Goal: Task Accomplishment & Management: Use online tool/utility

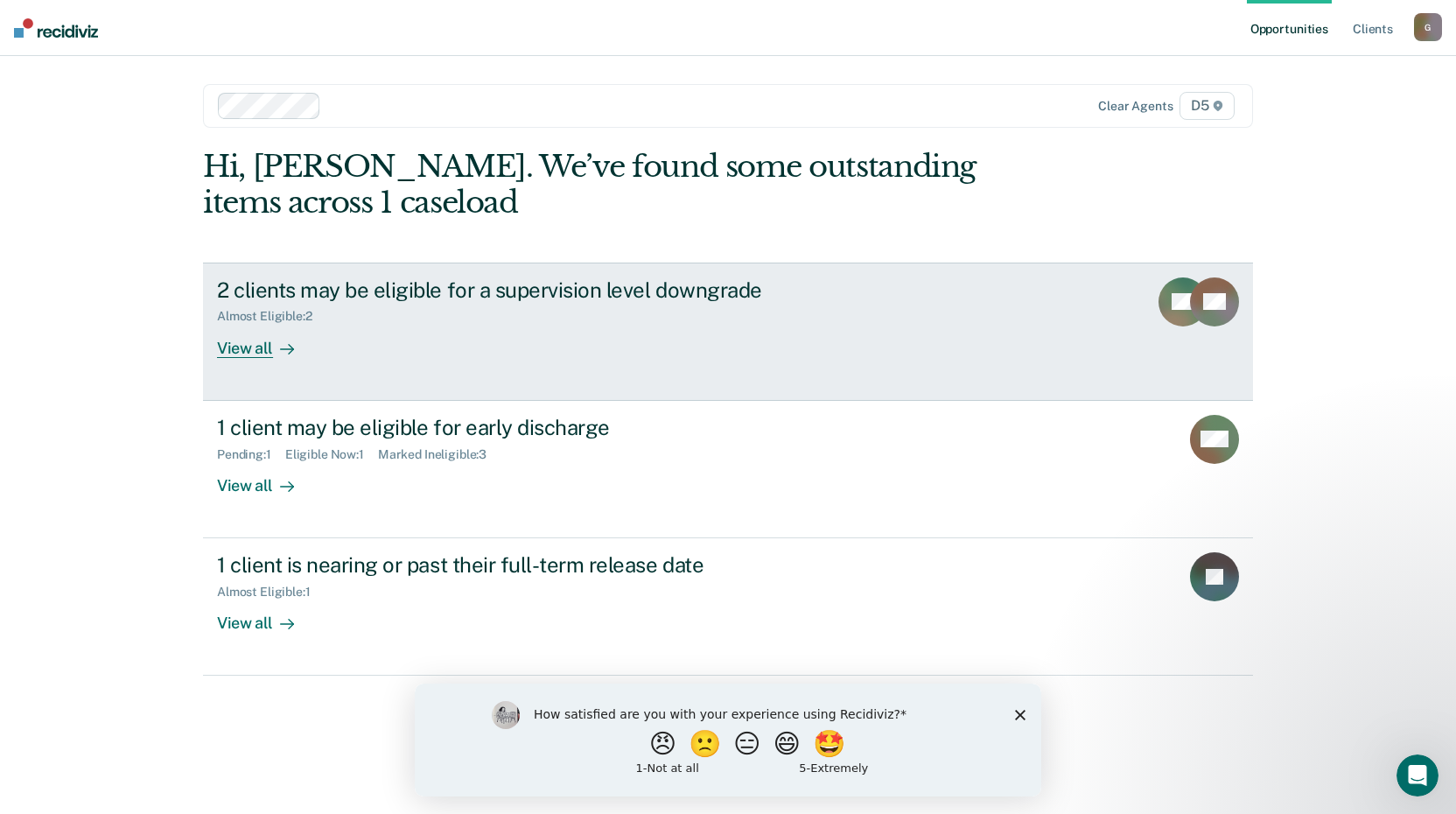
click at [252, 350] on div "View all" at bounding box center [266, 341] width 98 height 34
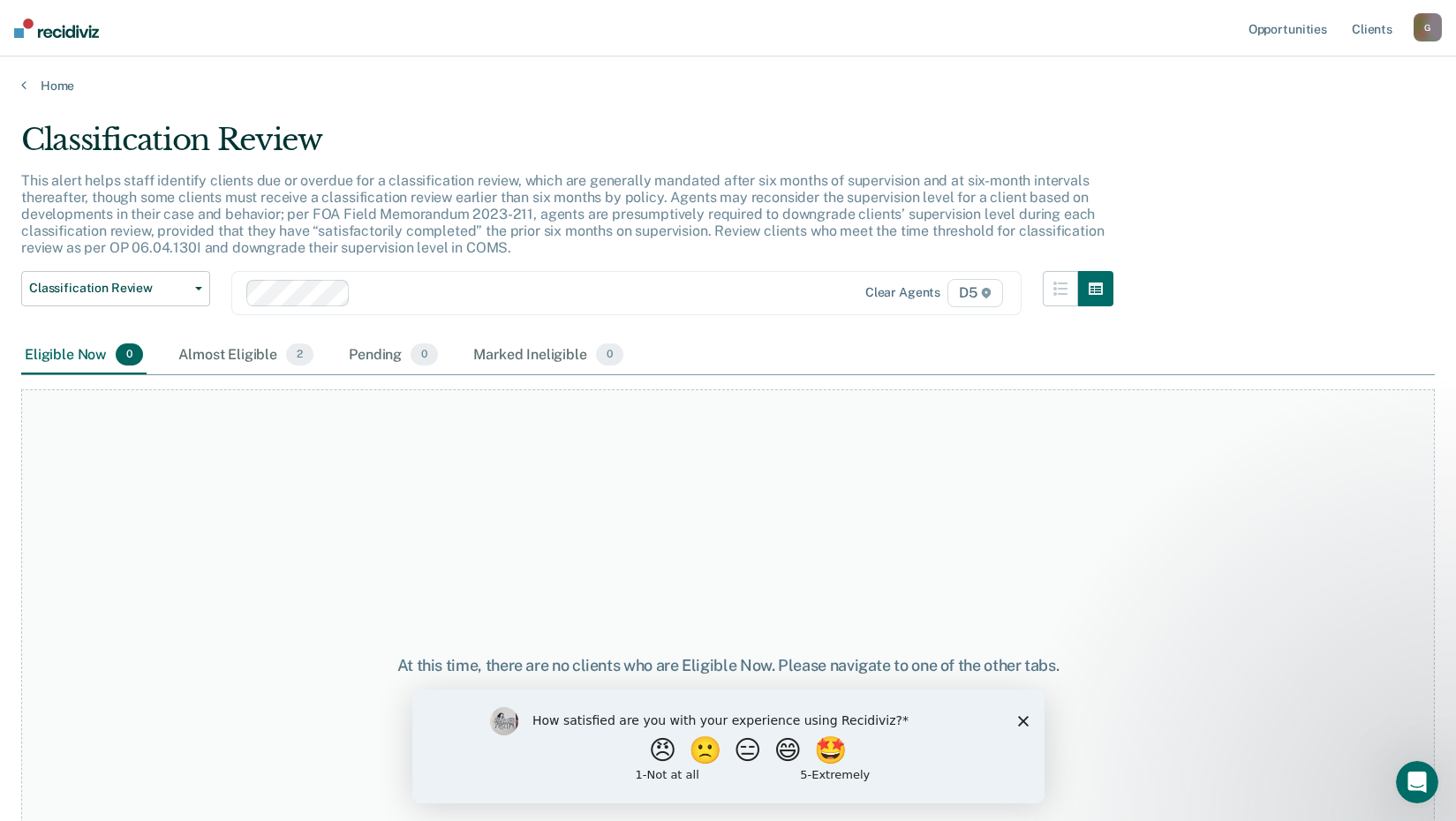
scroll to position [121, 0]
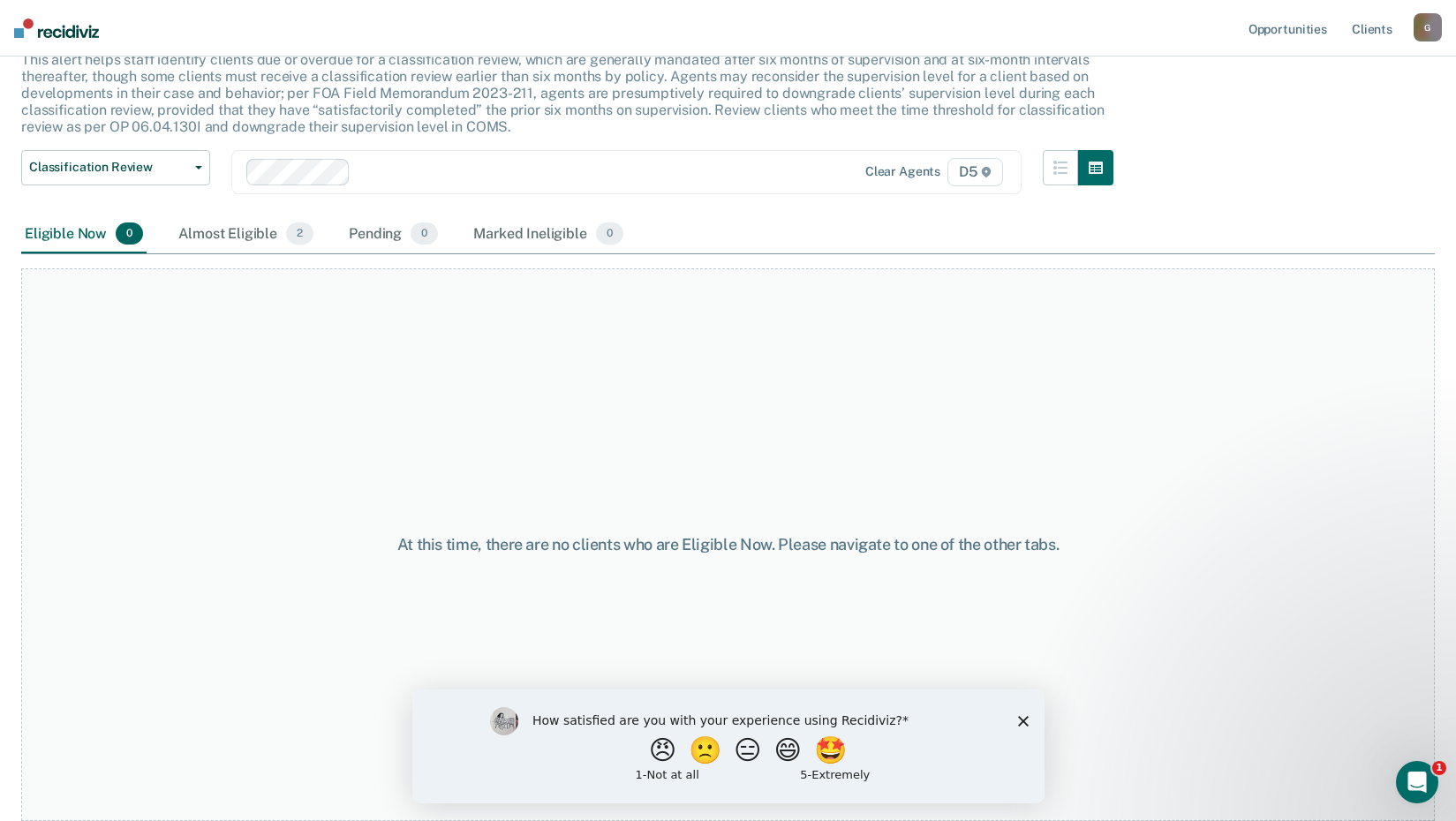
click at [1024, 728] on div "How satisfied are you with your experience using Recidiviz? 😠 🙁 😑 😄 🤩 1 - Not a…" at bounding box center [728, 746] width 632 height 114
click at [1023, 719] on polygon "Close survey" at bounding box center [1022, 721] width 11 height 11
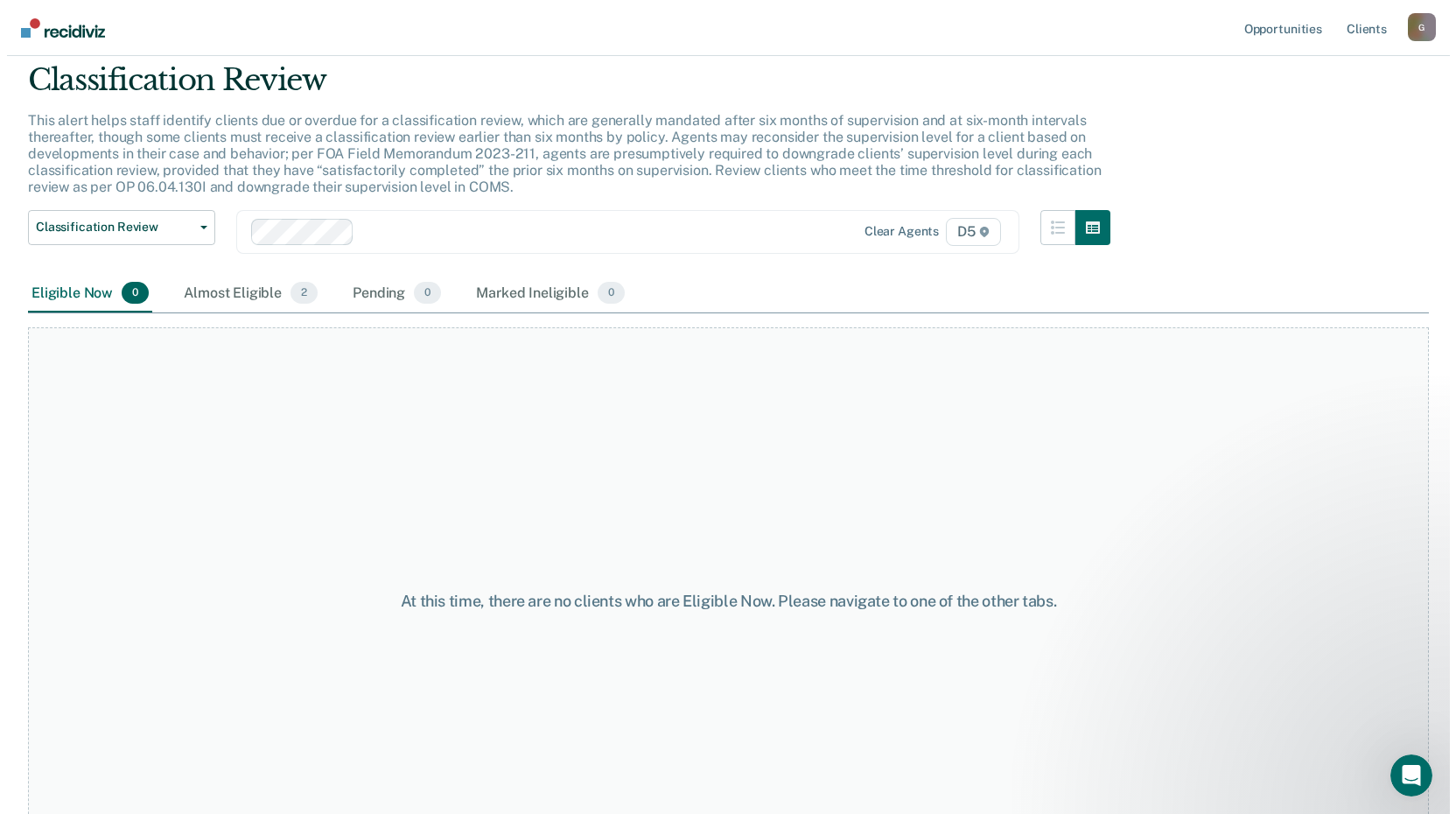
scroll to position [0, 0]
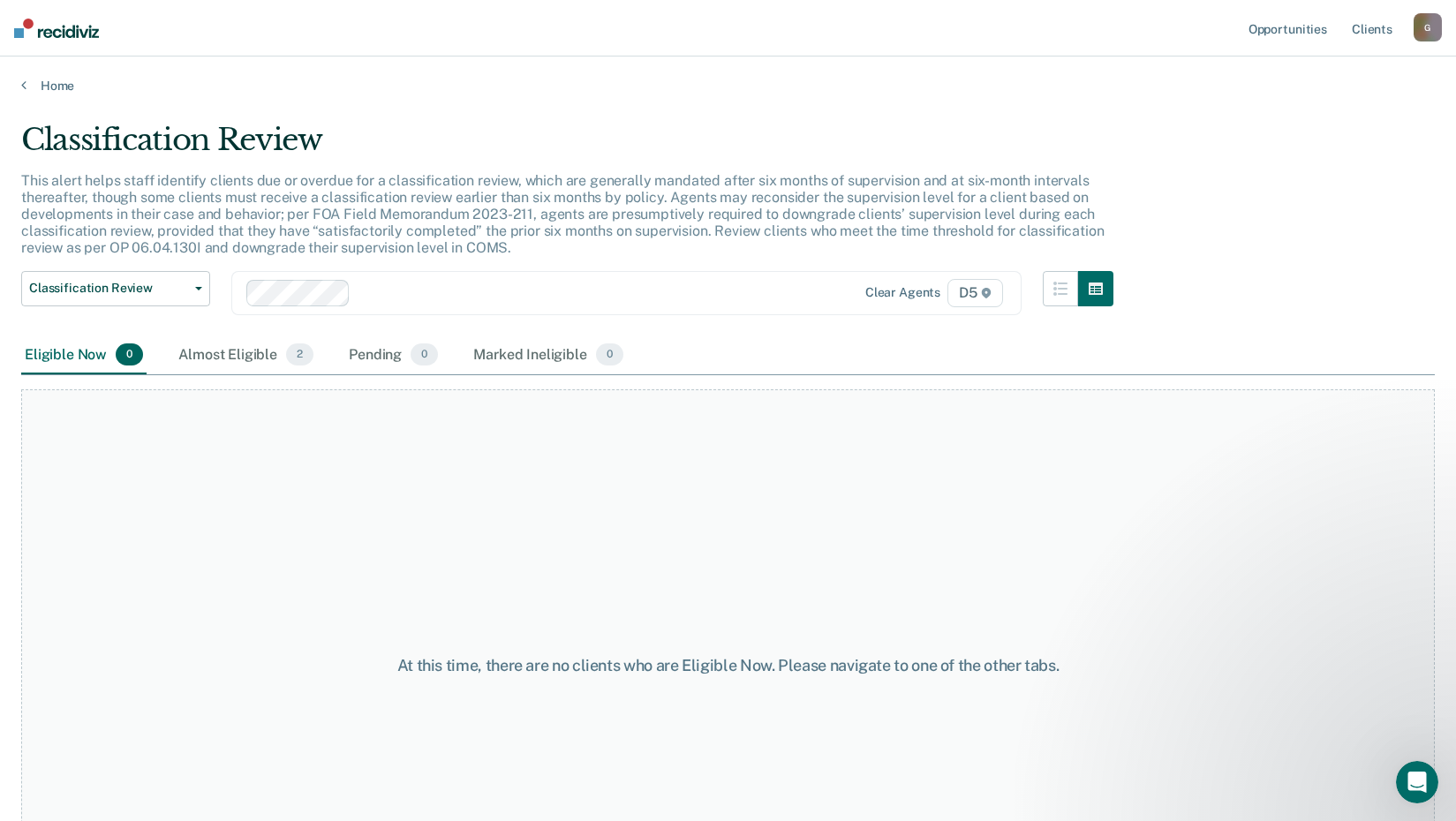
click at [89, 360] on div "Eligible Now 0" at bounding box center [84, 356] width 126 height 39
click at [258, 359] on div "Almost Eligible 2" at bounding box center [245, 356] width 143 height 39
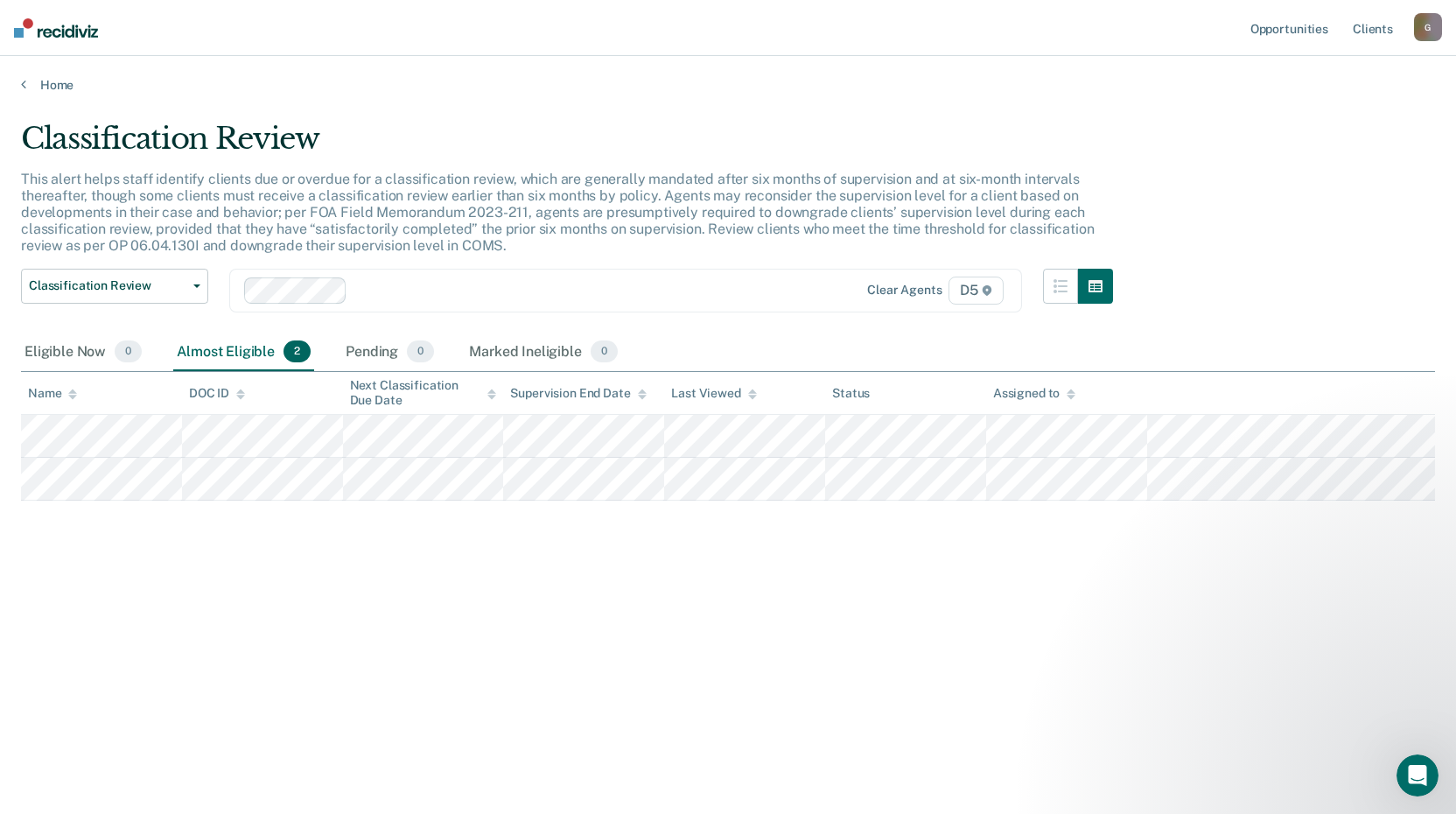
drag, startPoint x: 1092, startPoint y: 659, endPoint x: 915, endPoint y: 572, distance: 197.2
click at [1090, 659] on div "Classification Review This alert helps staff identify clients due or overdue fo…" at bounding box center [728, 402] width 1414 height 562
click at [21, 86] on icon at bounding box center [24, 84] width 5 height 14
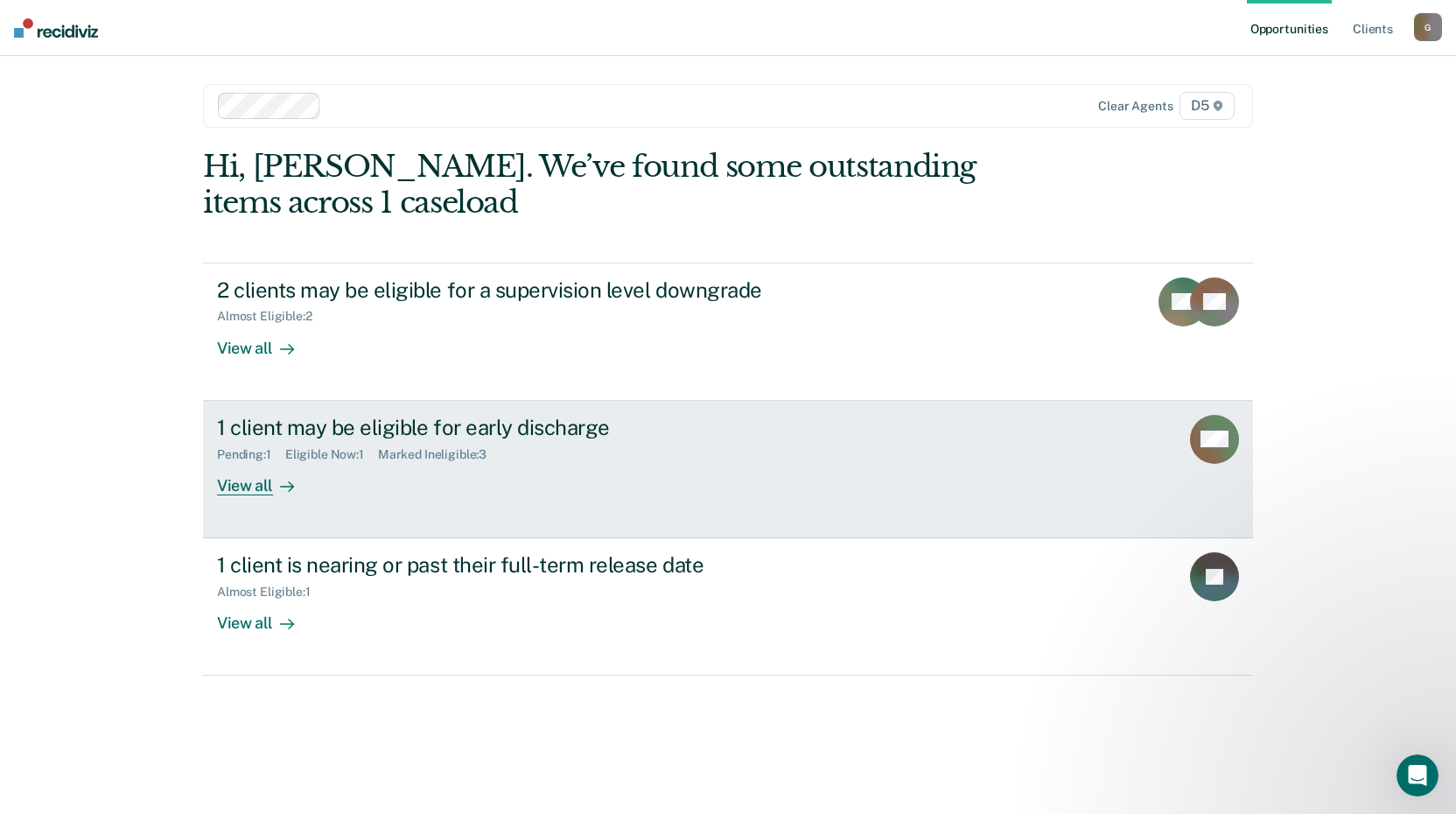
click at [336, 428] on div "1 client may be eligible for early discharge" at bounding box center [524, 428] width 614 height 25
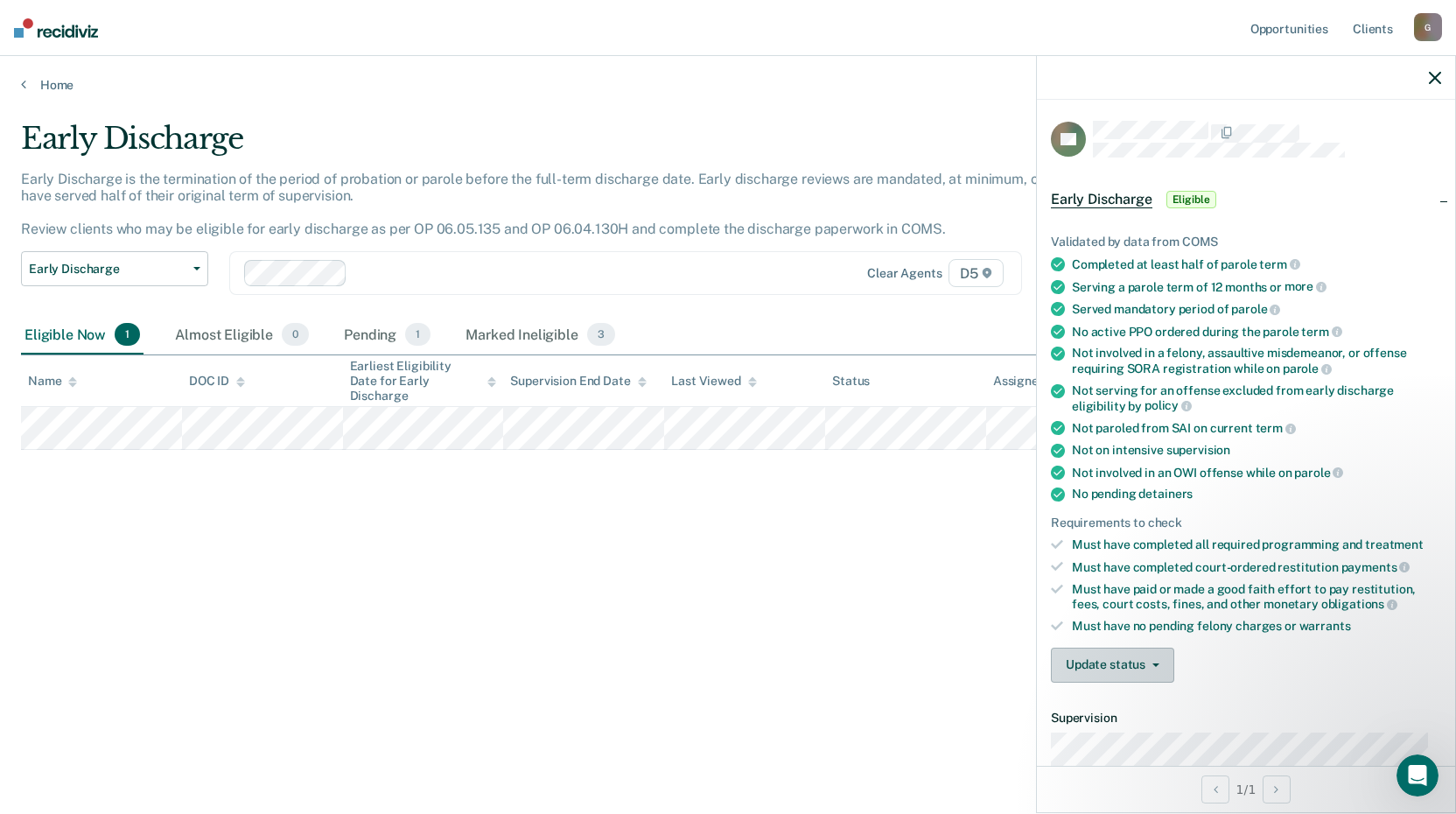
click at [1156, 665] on icon "button" at bounding box center [1156, 666] width 7 height 4
click at [1145, 730] on button "Mark Ineligible" at bounding box center [1135, 735] width 169 height 28
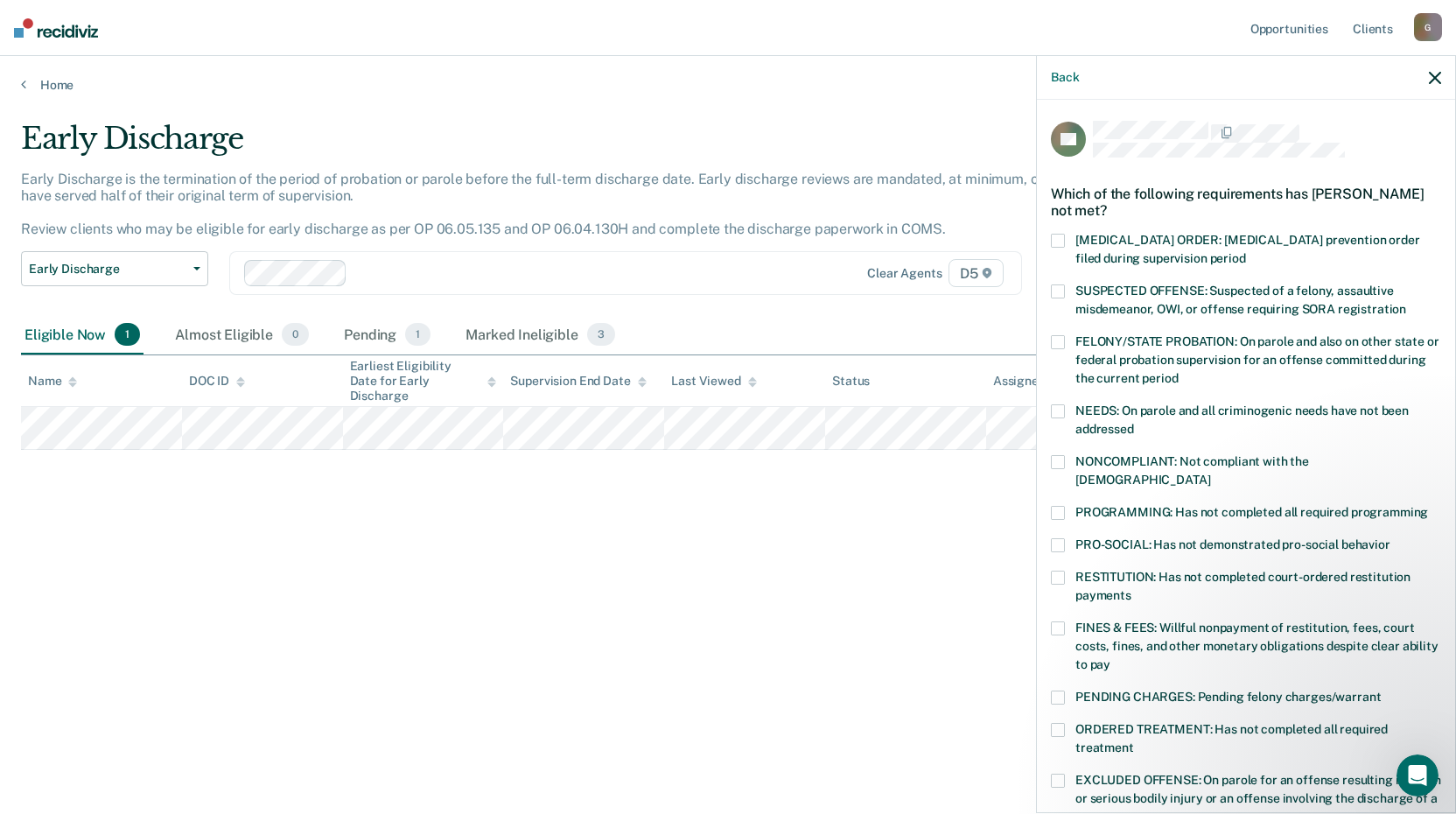
click at [1058, 464] on span at bounding box center [1058, 462] width 14 height 14
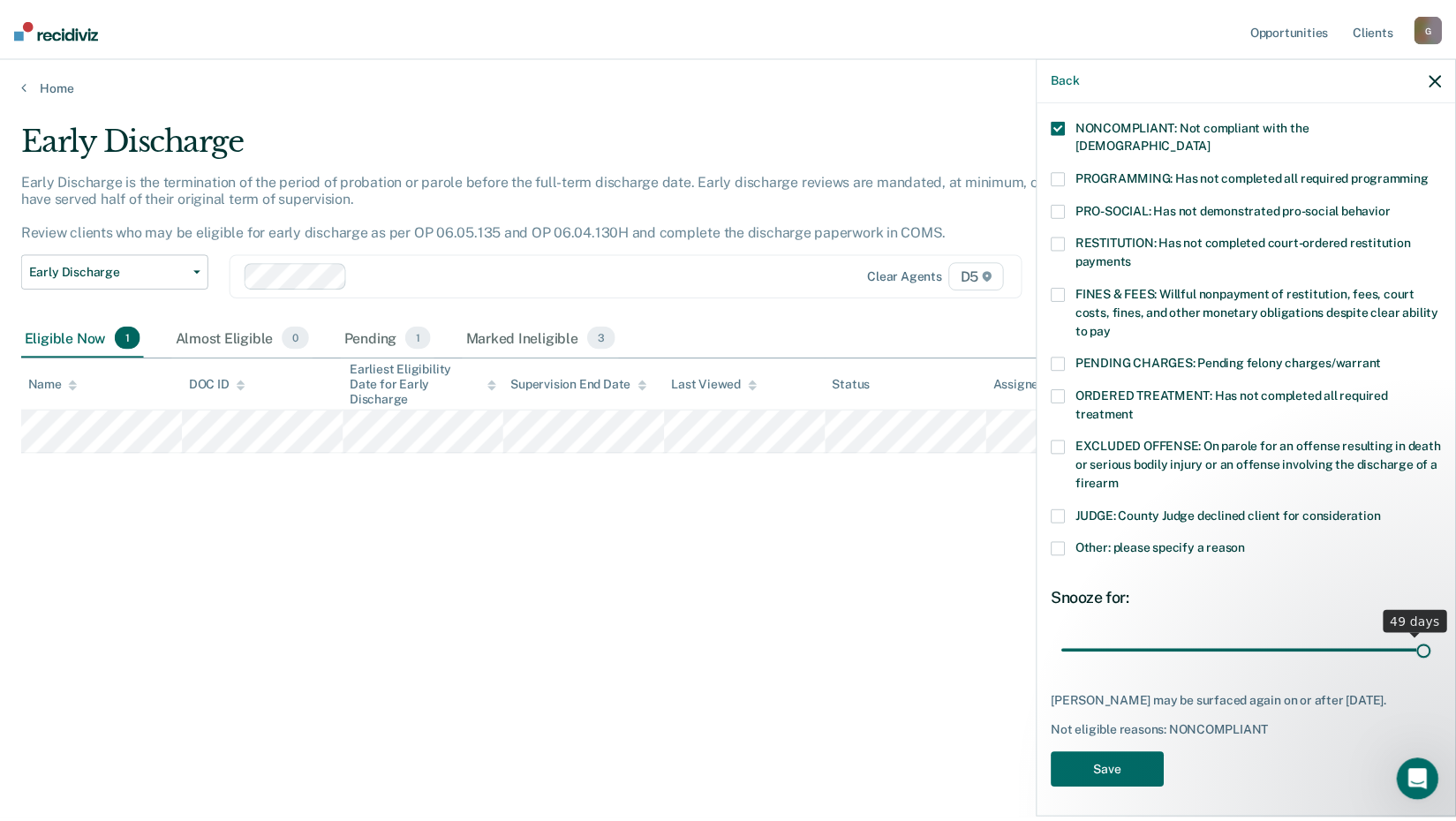
scroll to position [325, 0]
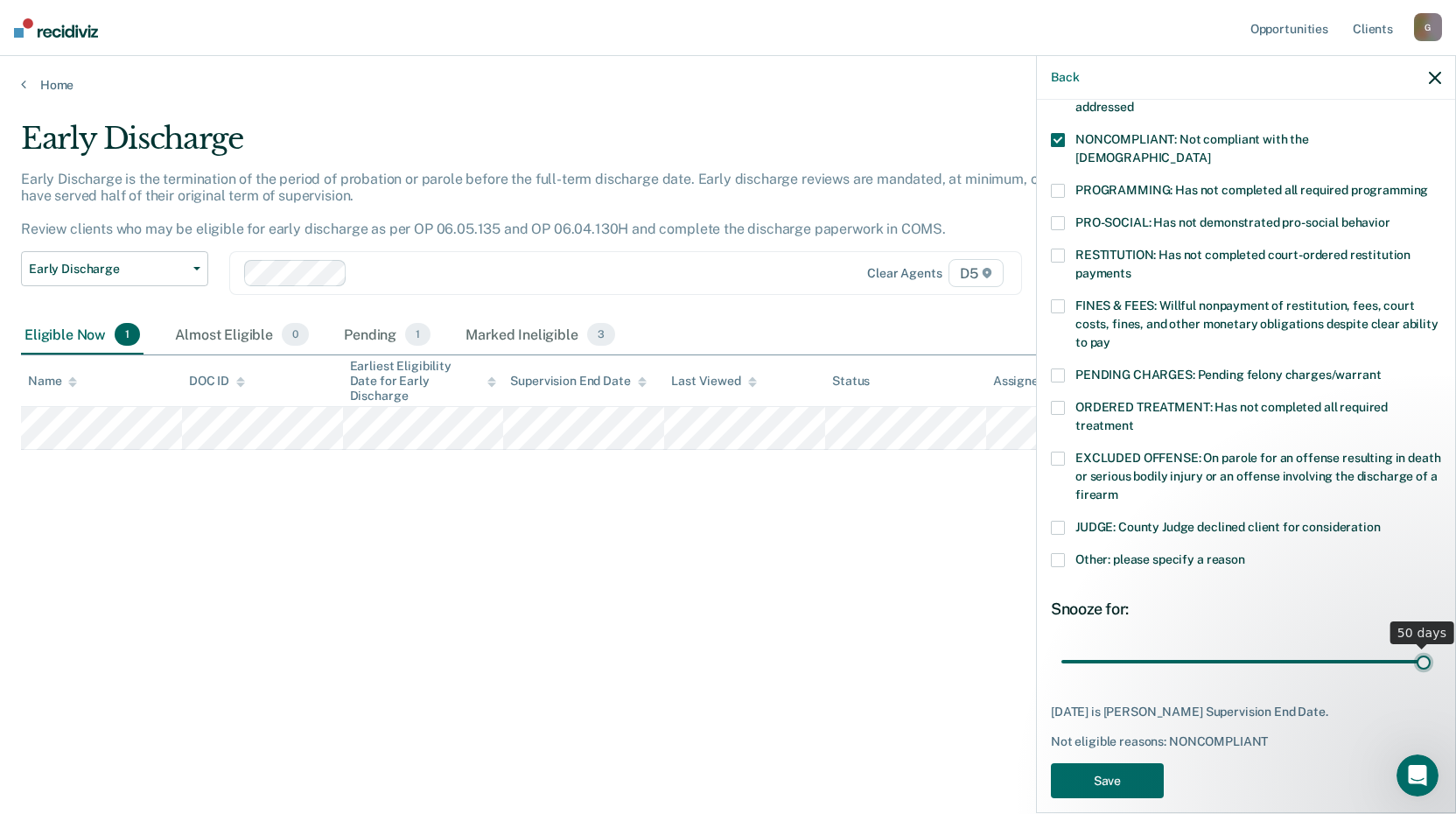
drag, startPoint x: 1271, startPoint y: 627, endPoint x: 1409, endPoint y: 637, distance: 138.4
type input "50"
click at [1409, 646] on input "range" at bounding box center [1245, 661] width 369 height 31
click at [1111, 763] on button "Save" at bounding box center [1107, 781] width 113 height 36
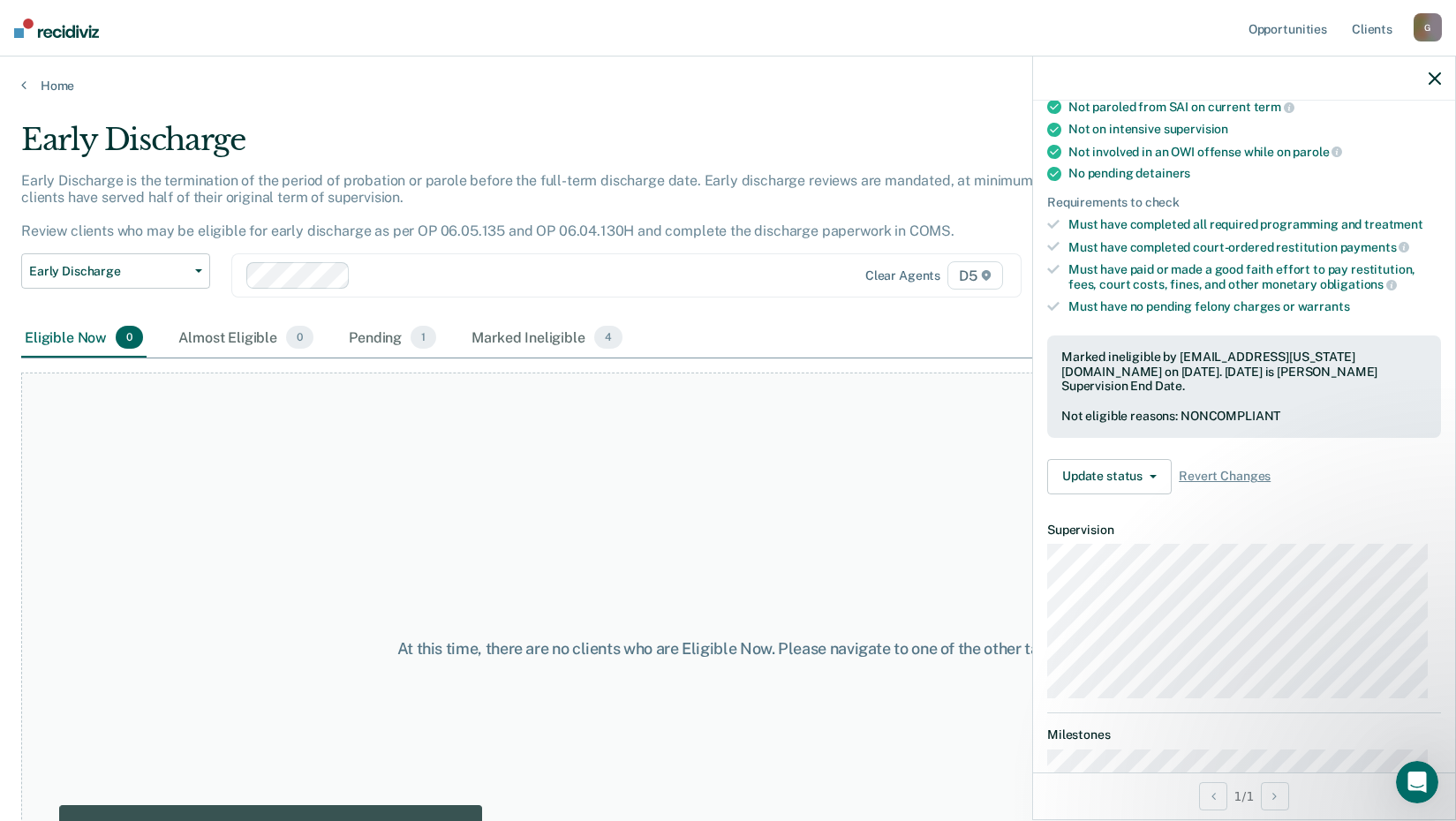
click at [599, 496] on div "At this time, there are no clients who are Eligible Now. Please navigate to one…" at bounding box center [728, 649] width 1413 height 553
click at [80, 337] on div "Eligible Now 0" at bounding box center [84, 338] width 126 height 39
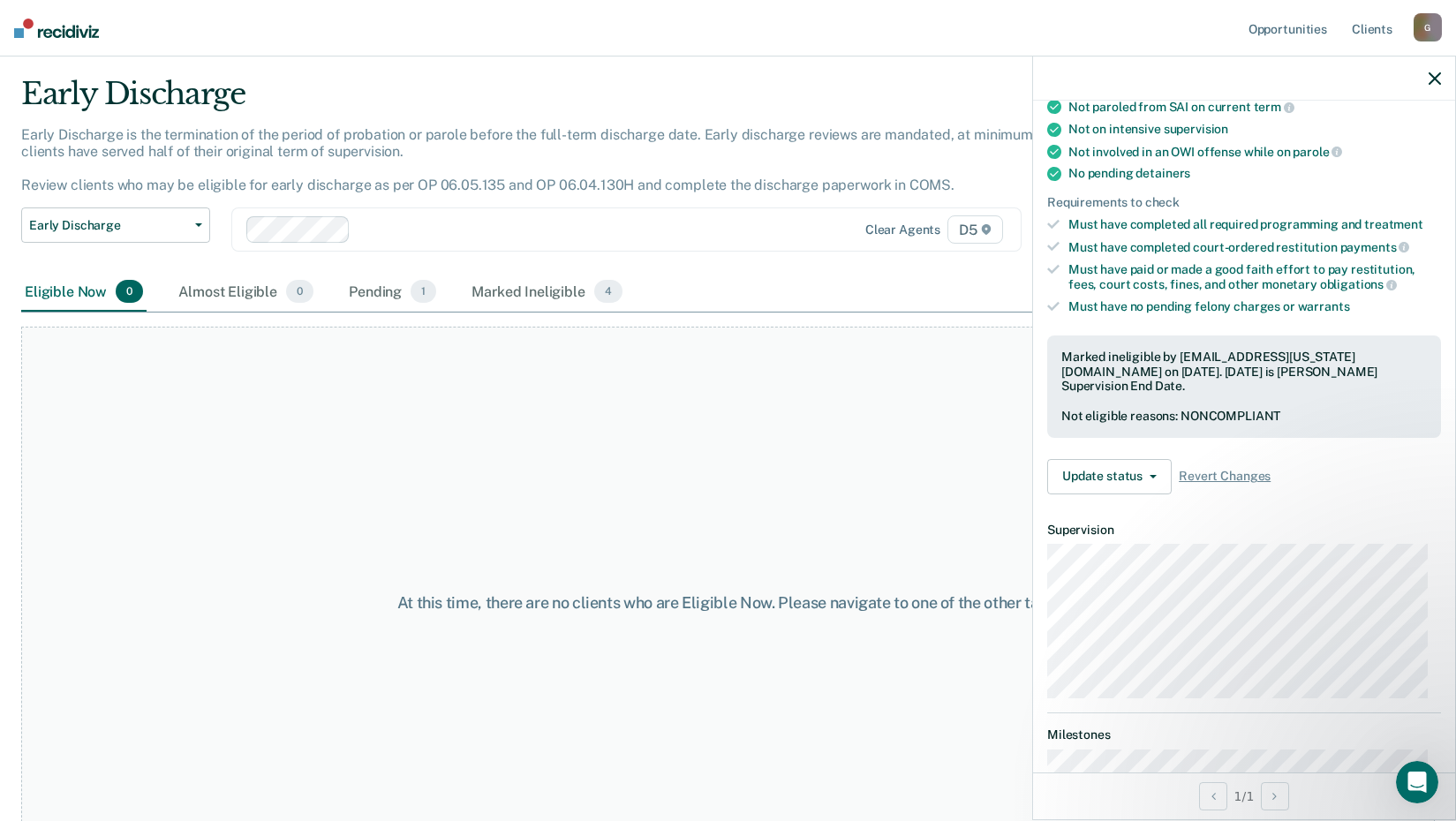
scroll to position [0, 0]
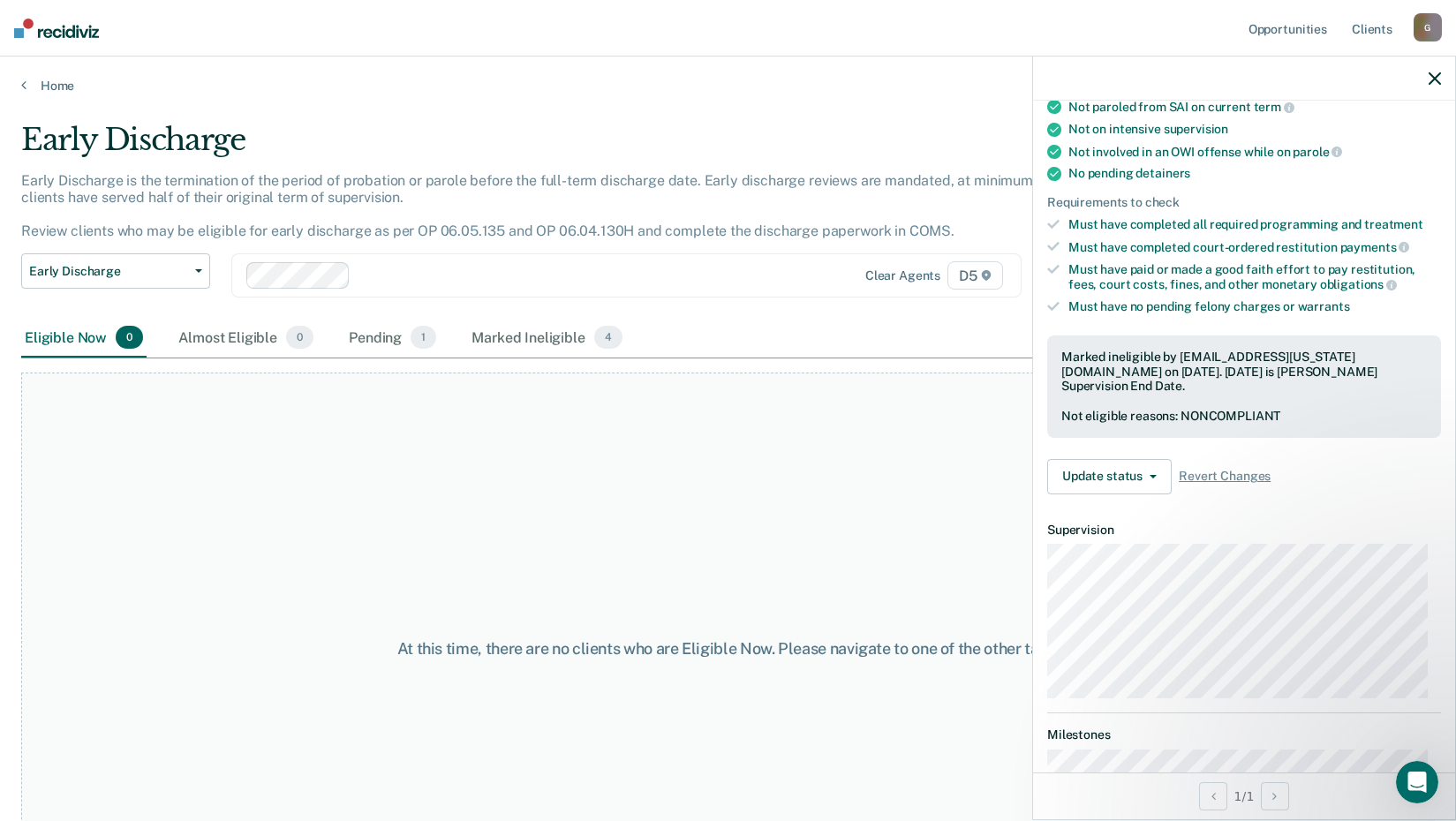
click at [1438, 81] on icon "button" at bounding box center [1435, 79] width 12 height 12
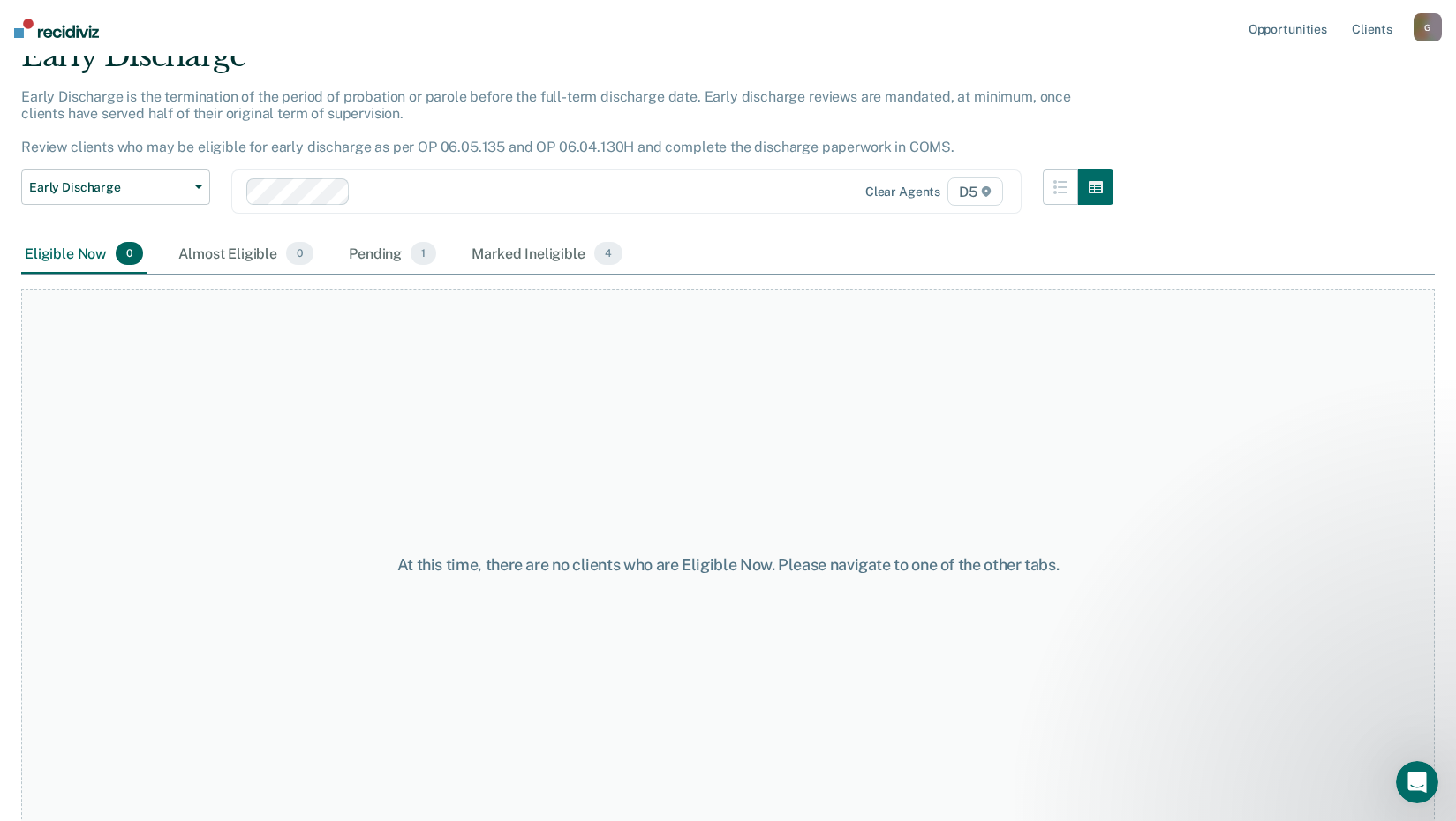
scroll to position [105, 0]
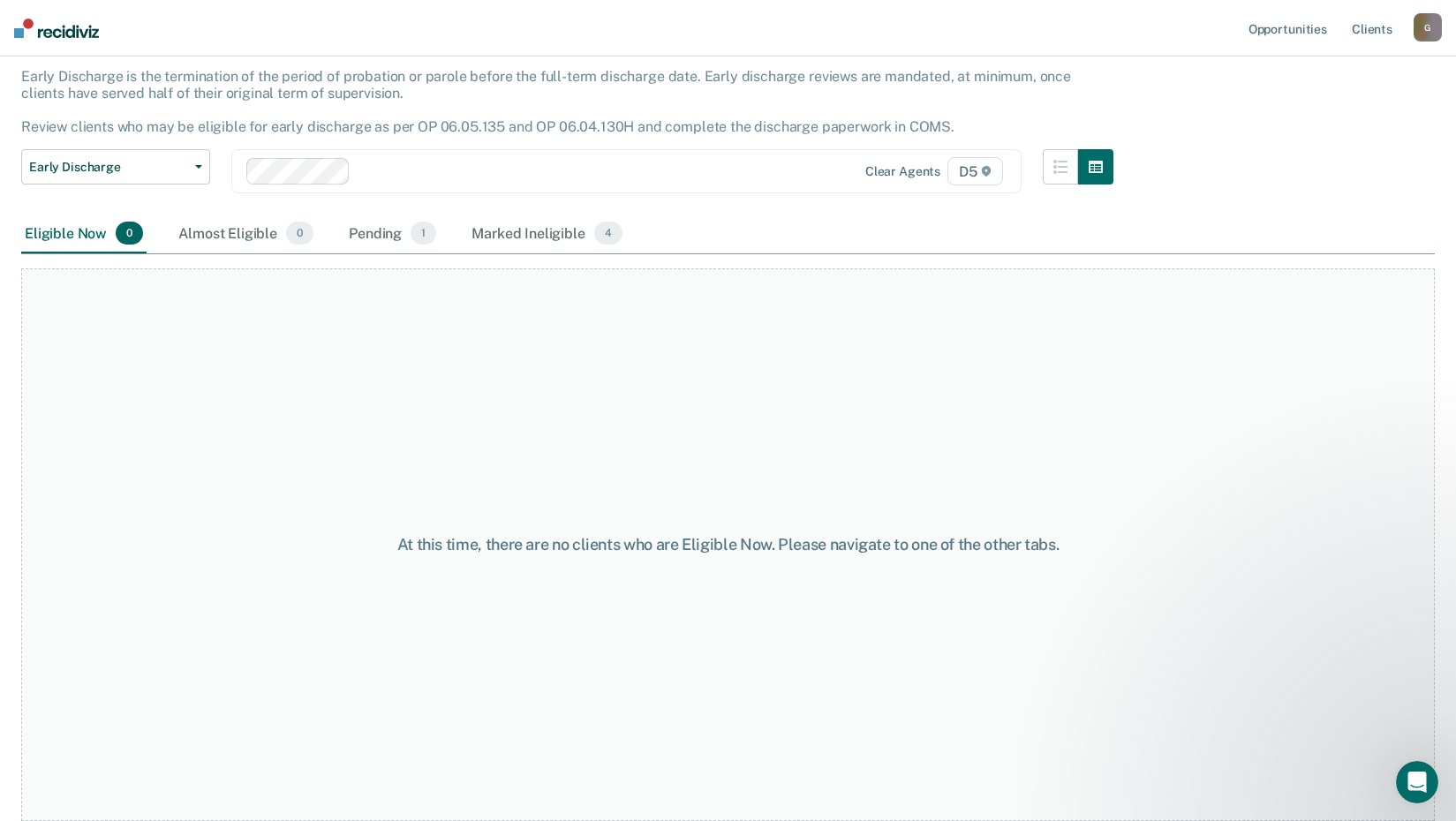
click at [398, 233] on div "Pending 1" at bounding box center [392, 234] width 95 height 39
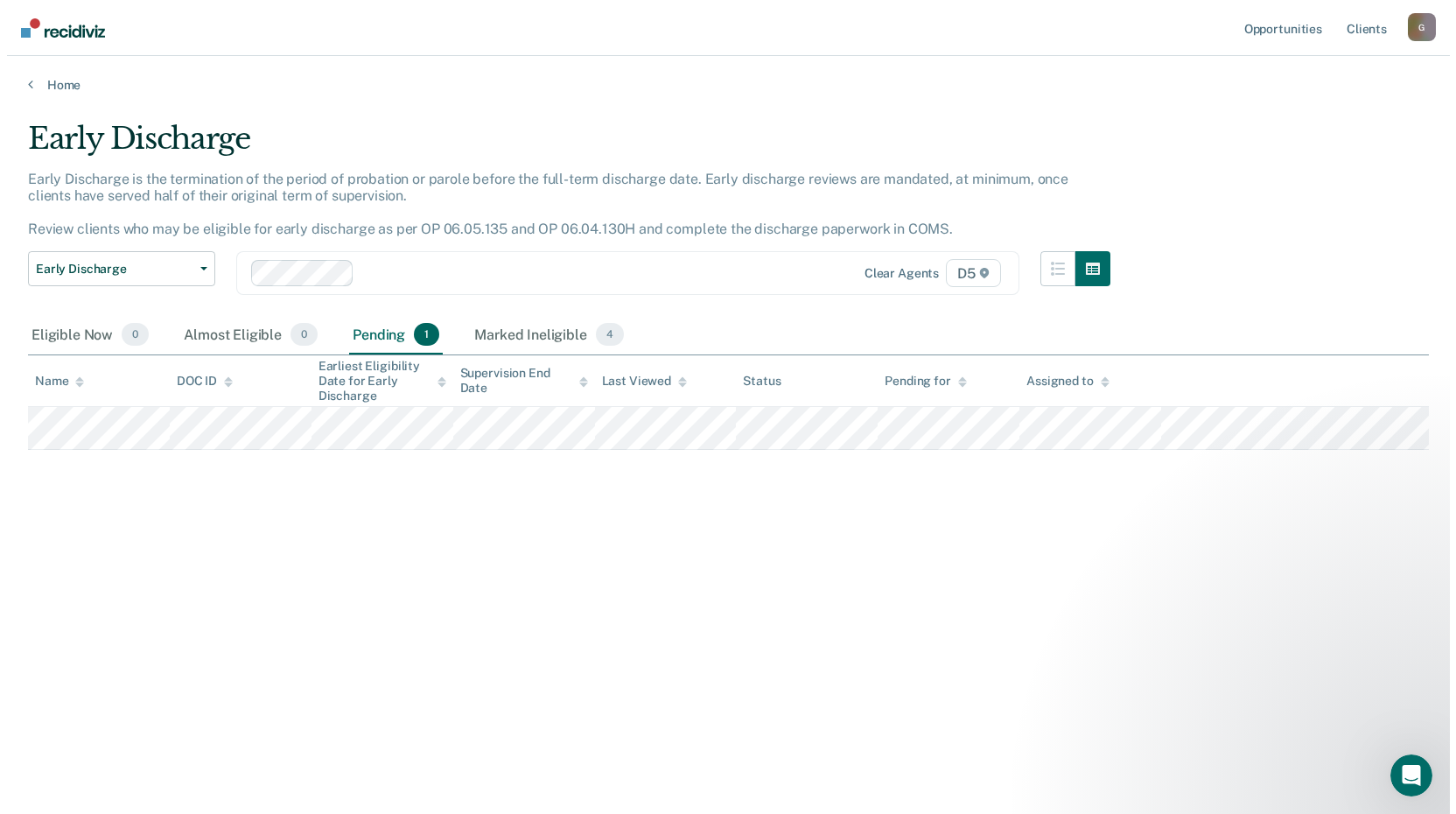
scroll to position [0, 0]
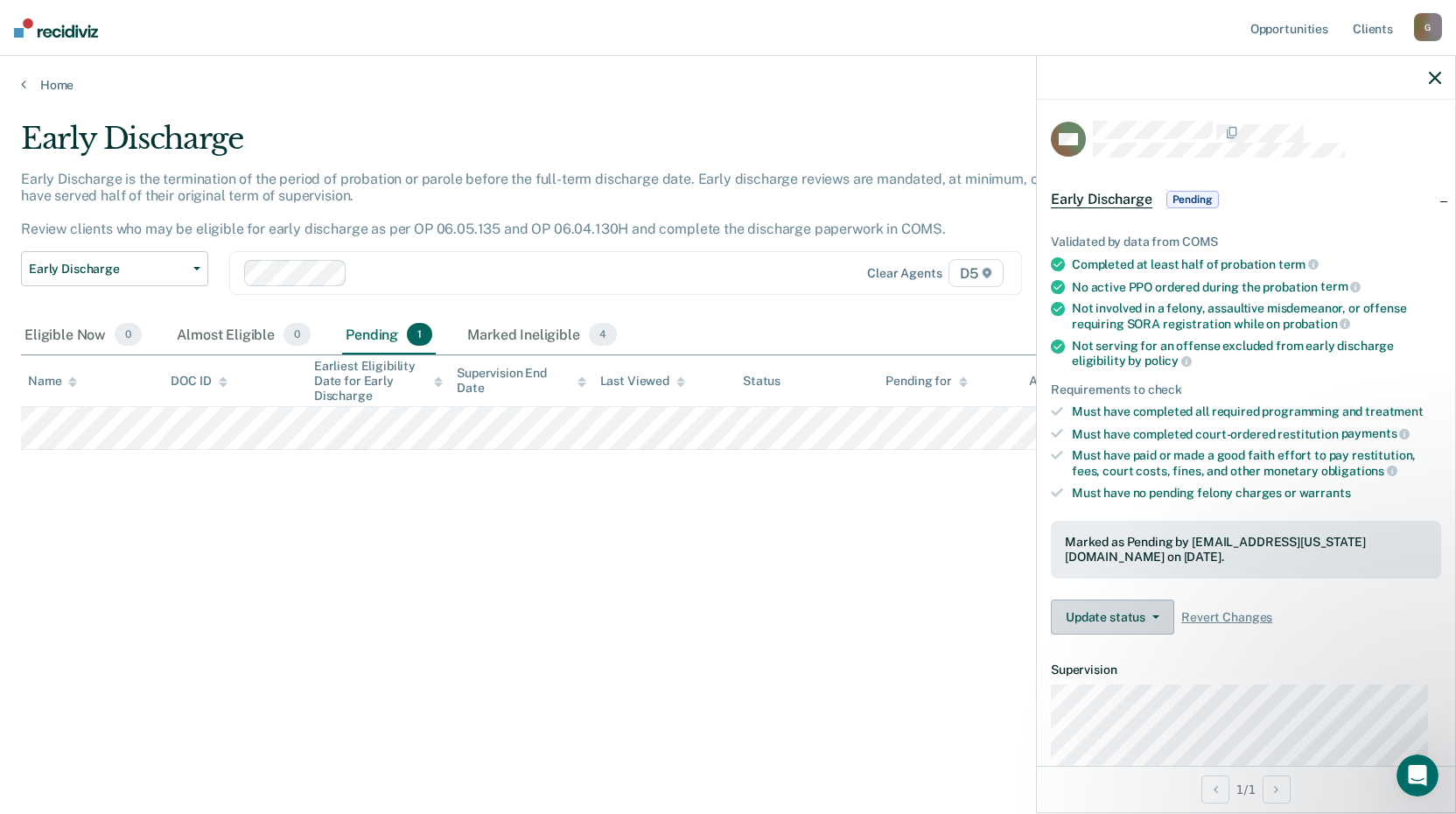
click at [1160, 616] on button "Update status" at bounding box center [1112, 617] width 124 height 35
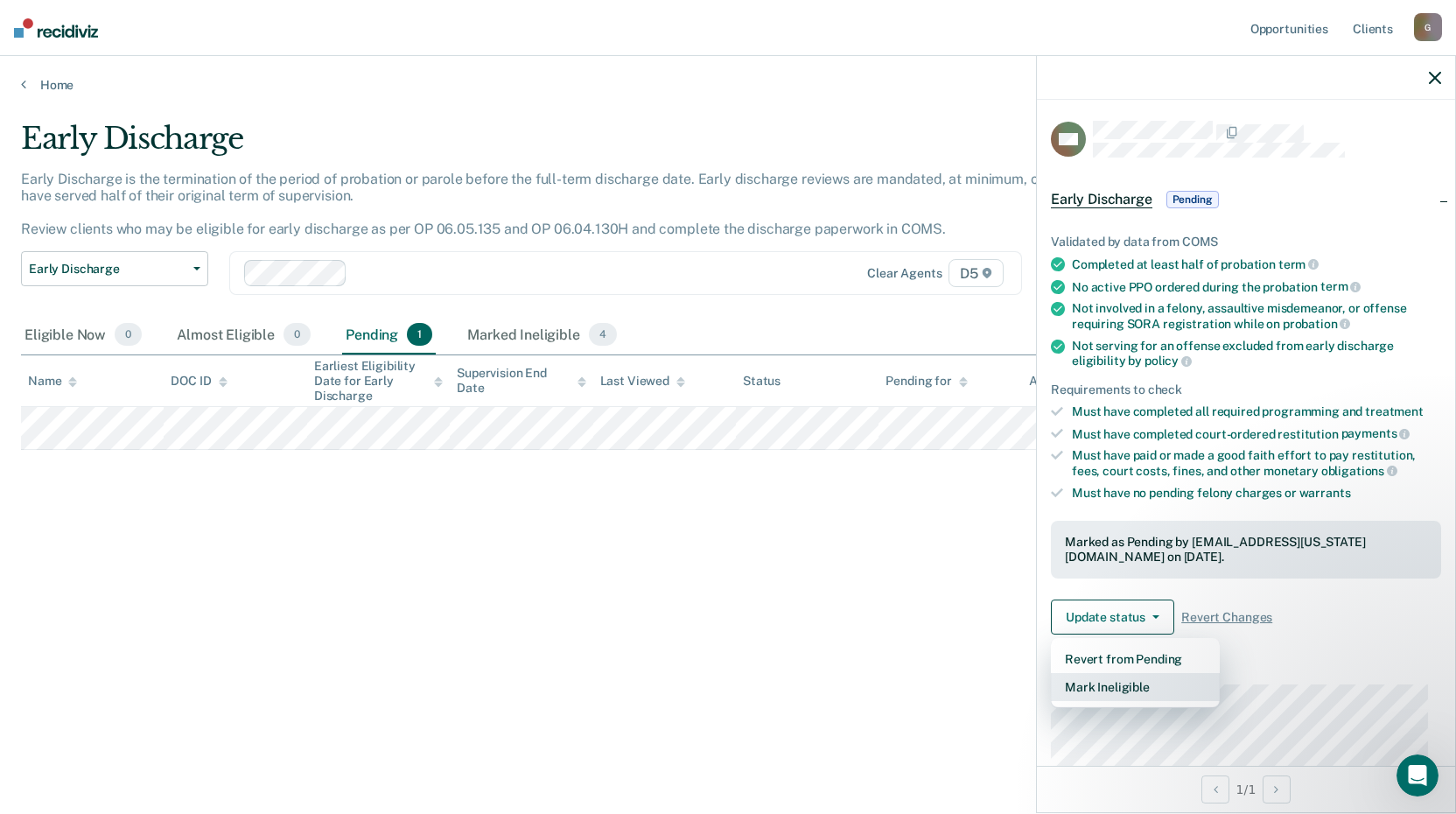
click at [1122, 686] on button "Mark Ineligible" at bounding box center [1135, 688] width 169 height 28
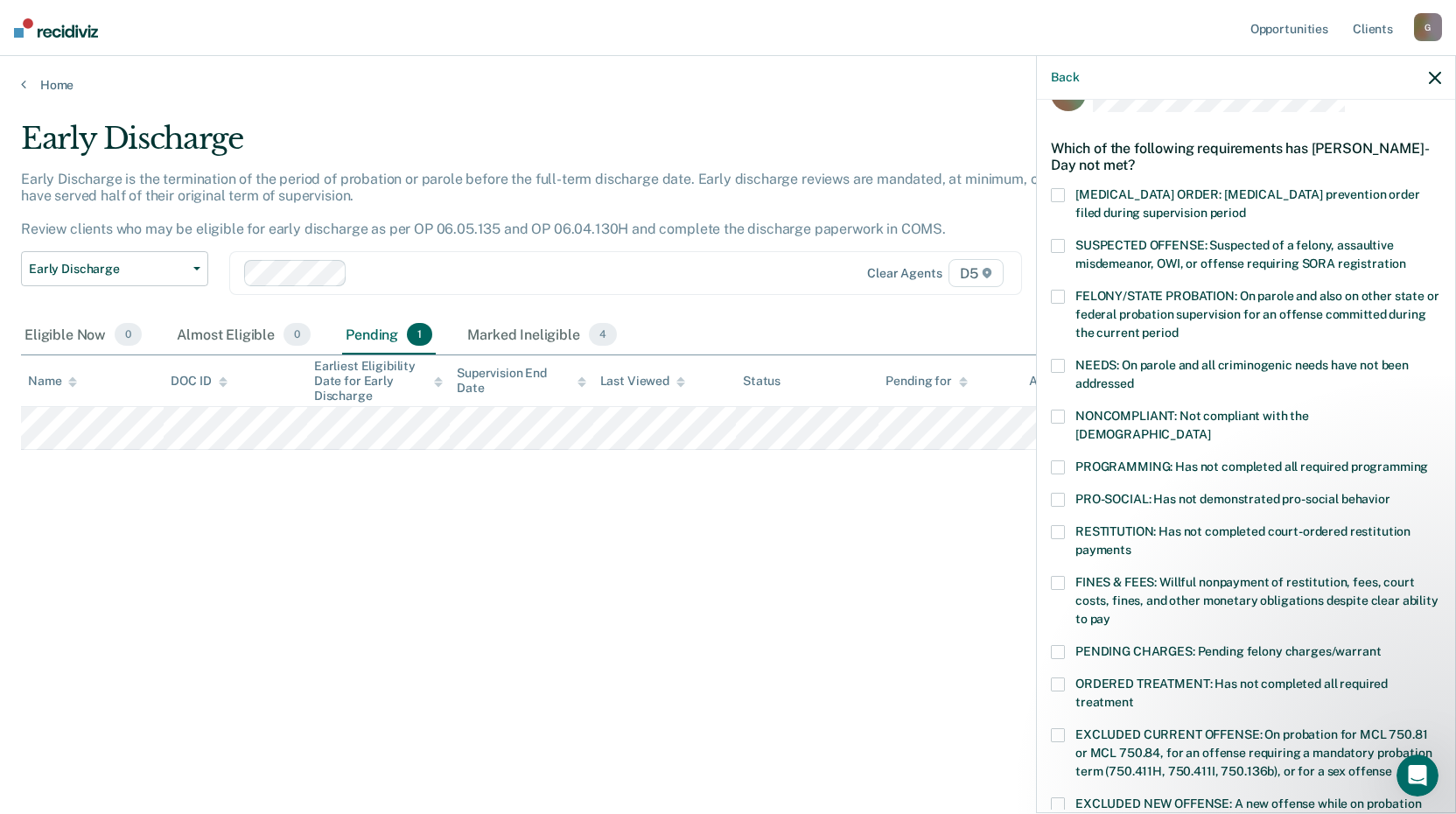
scroll to position [88, 0]
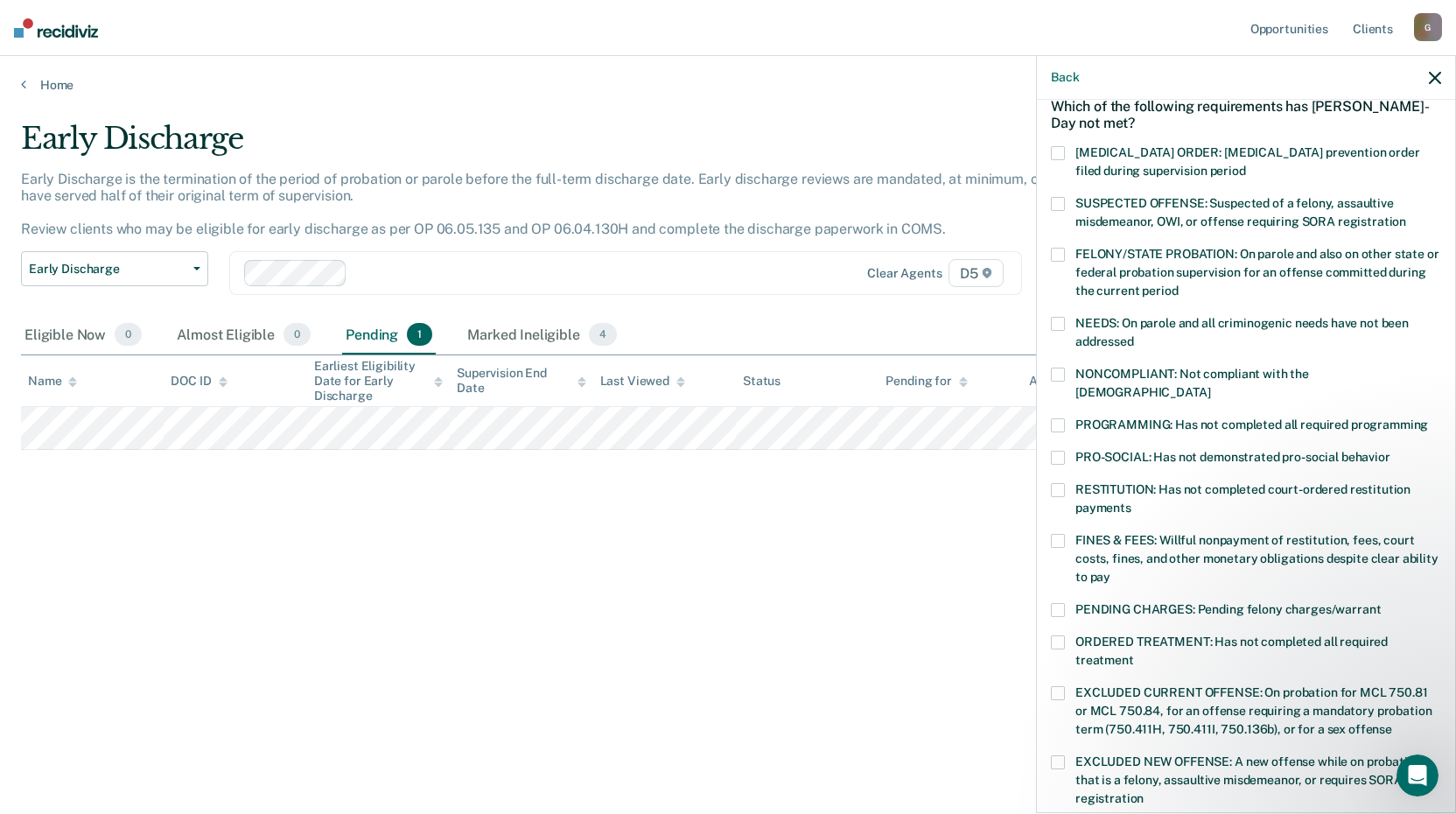
click at [1064, 687] on span at bounding box center [1058, 694] width 14 height 14
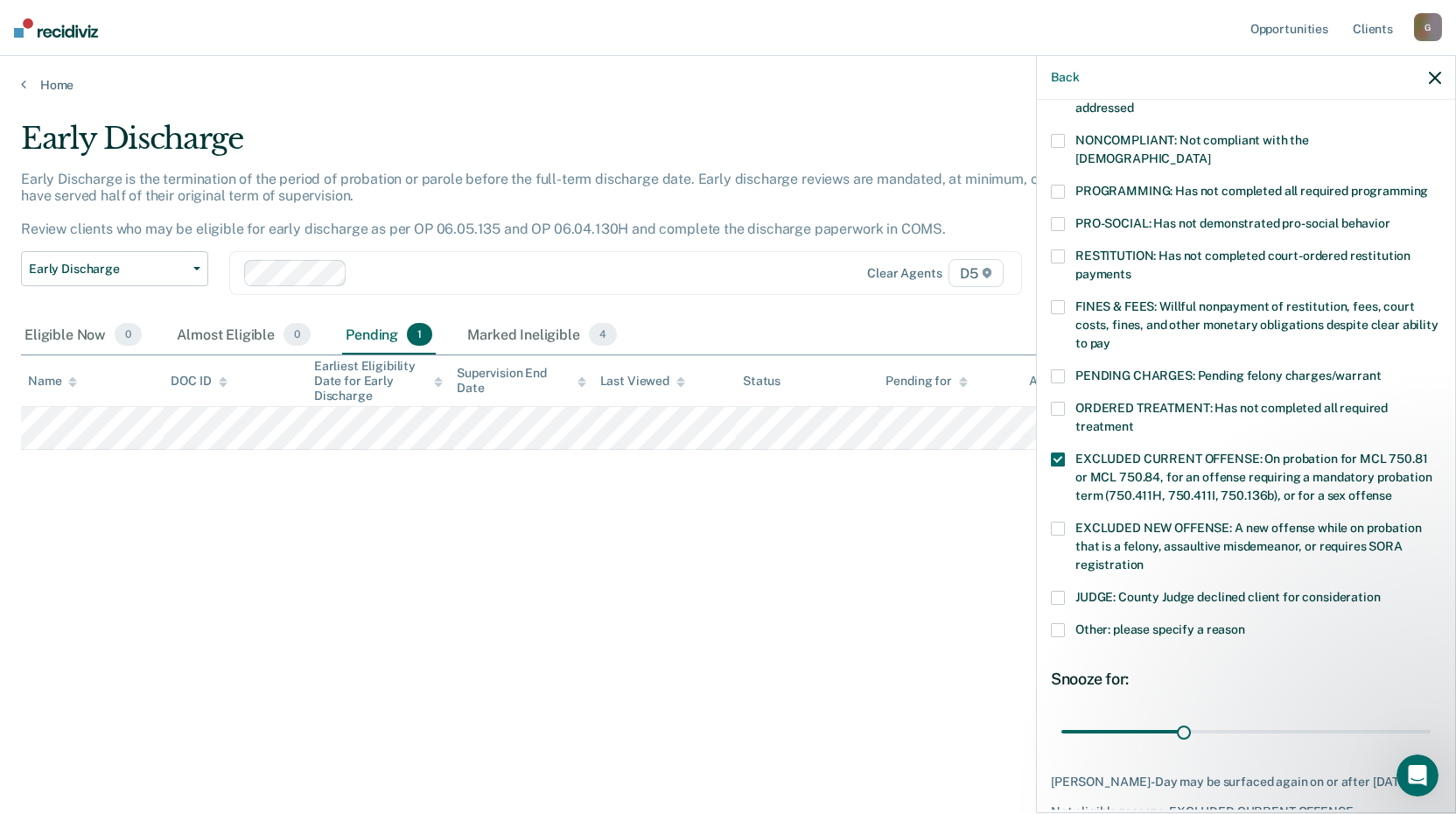
scroll to position [350, 0]
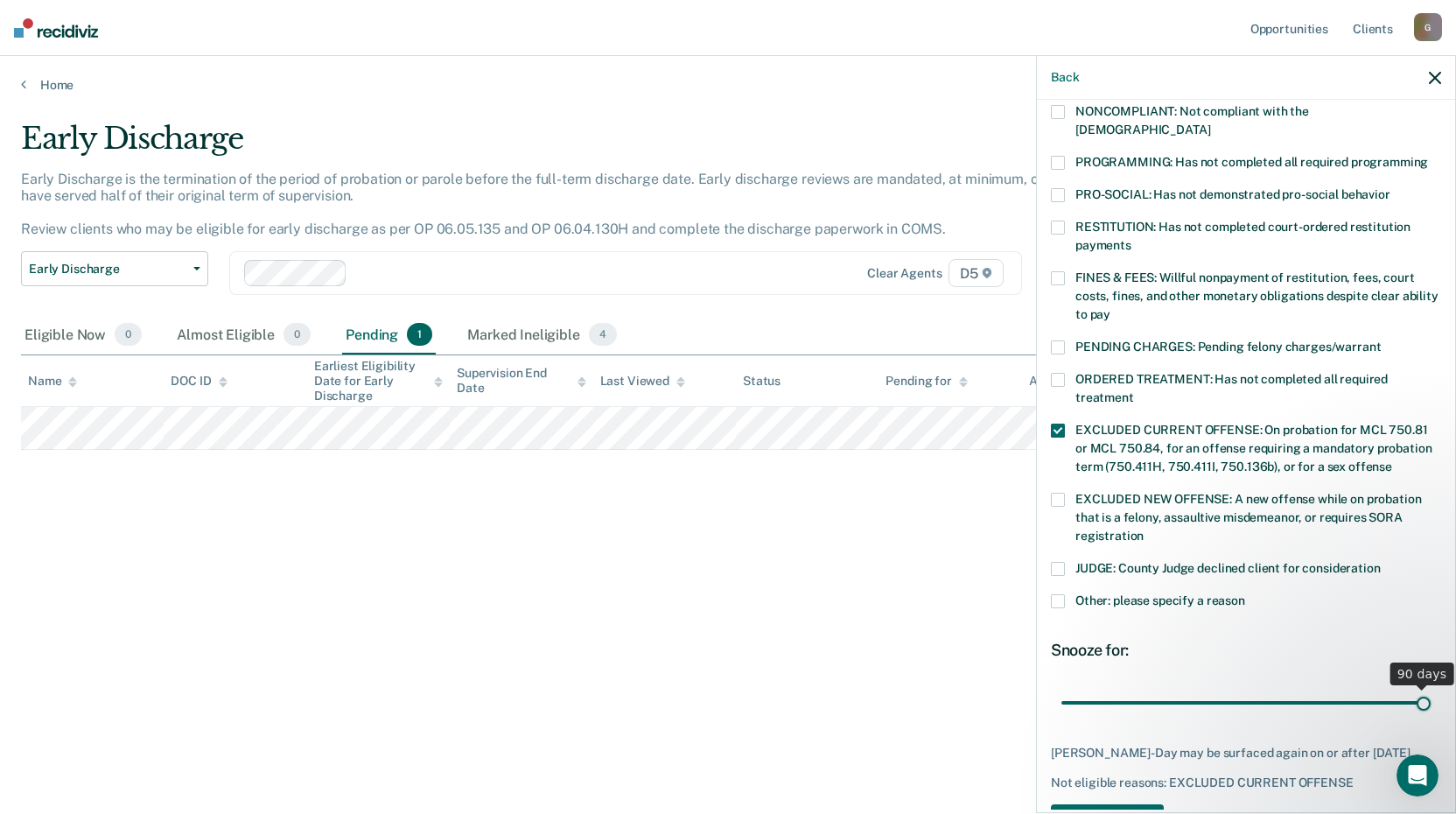
drag, startPoint x: 1176, startPoint y: 686, endPoint x: 1436, endPoint y: 689, distance: 260.0
type input "90"
click at [1431, 689] on input "range" at bounding box center [1245, 702] width 369 height 31
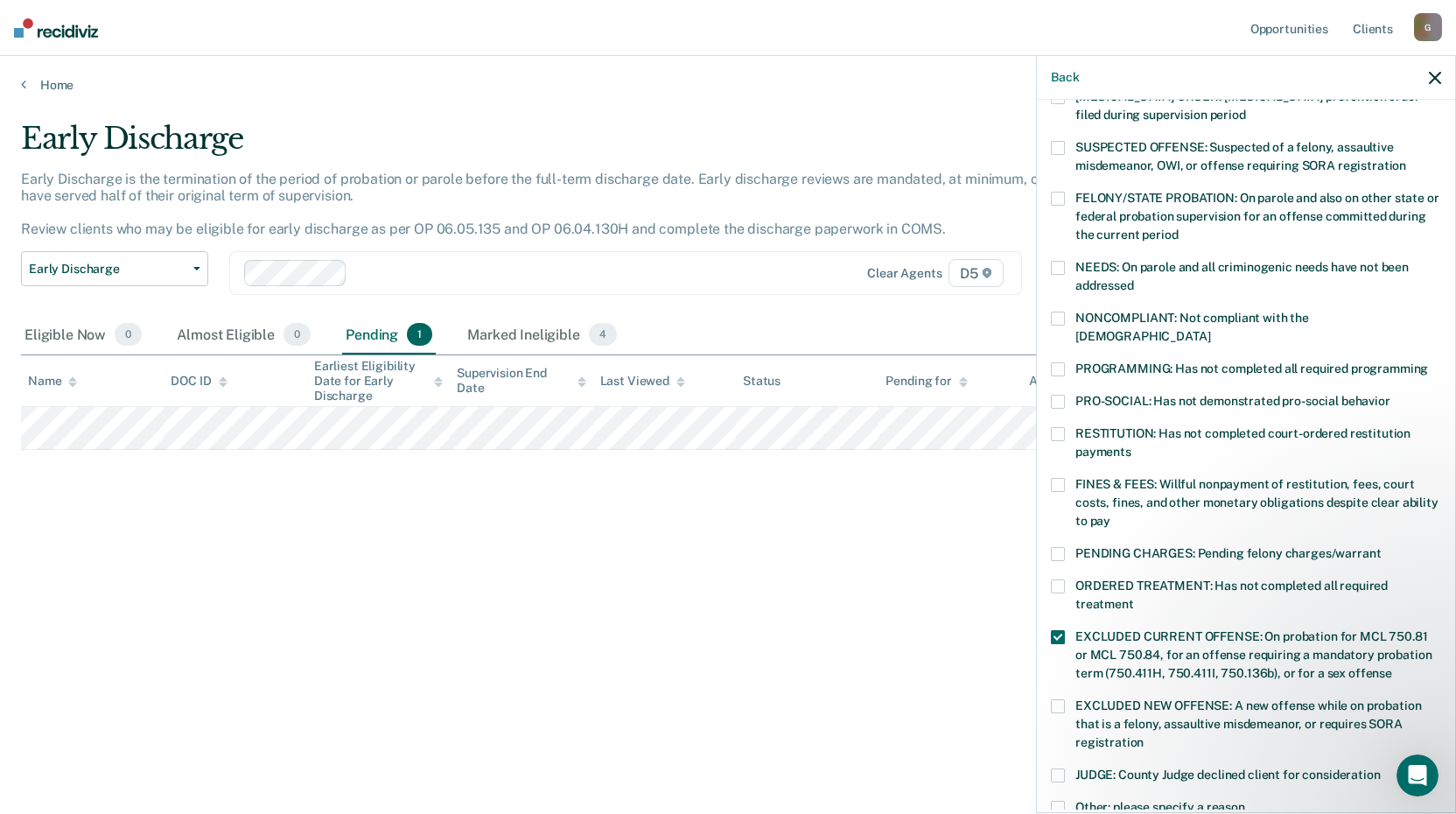
scroll to position [56, 0]
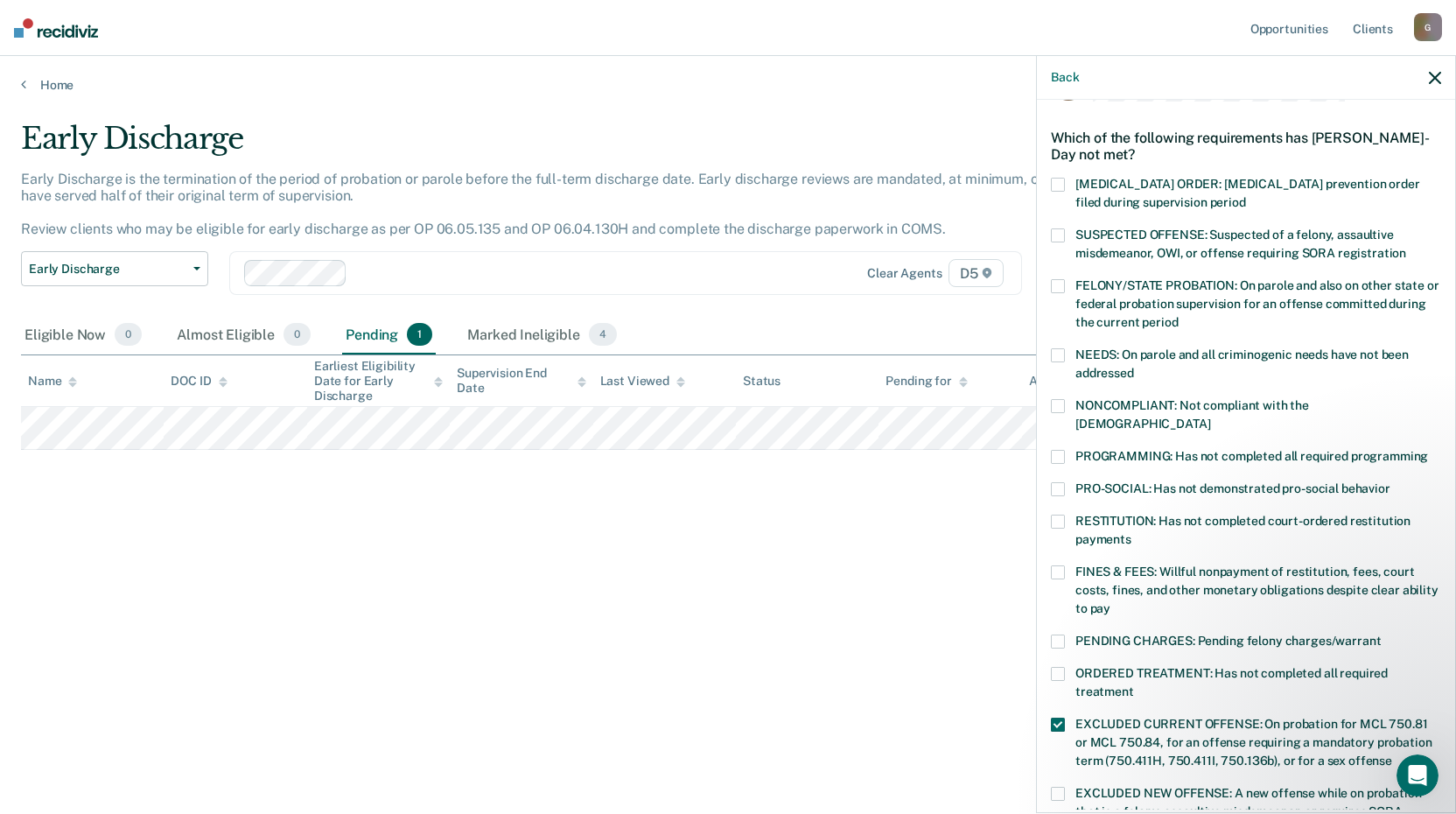
click at [1060, 717] on span at bounding box center [1058, 724] width 14 height 14
click at [1062, 717] on span at bounding box center [1058, 724] width 14 height 14
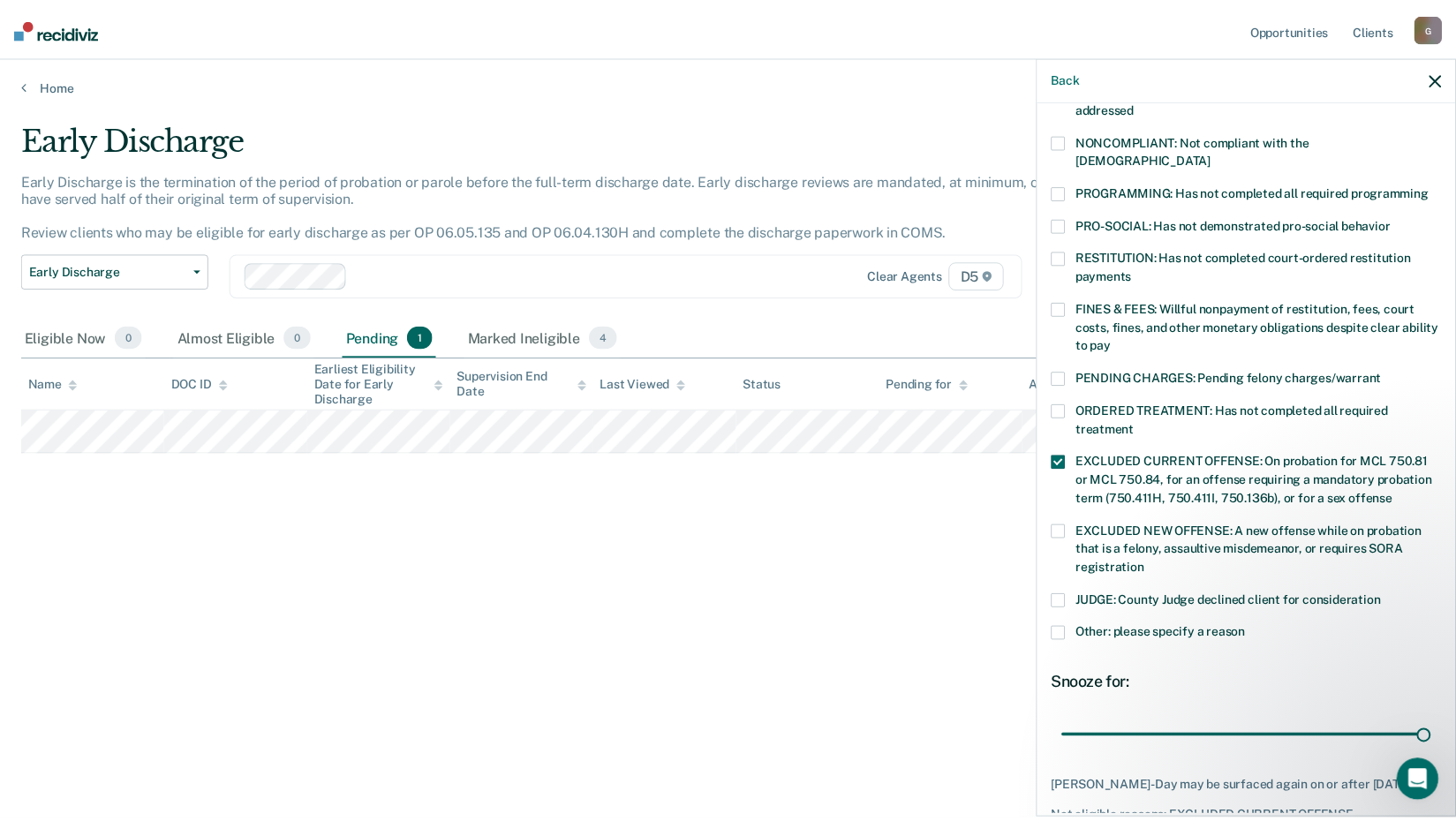
scroll to position [410, 0]
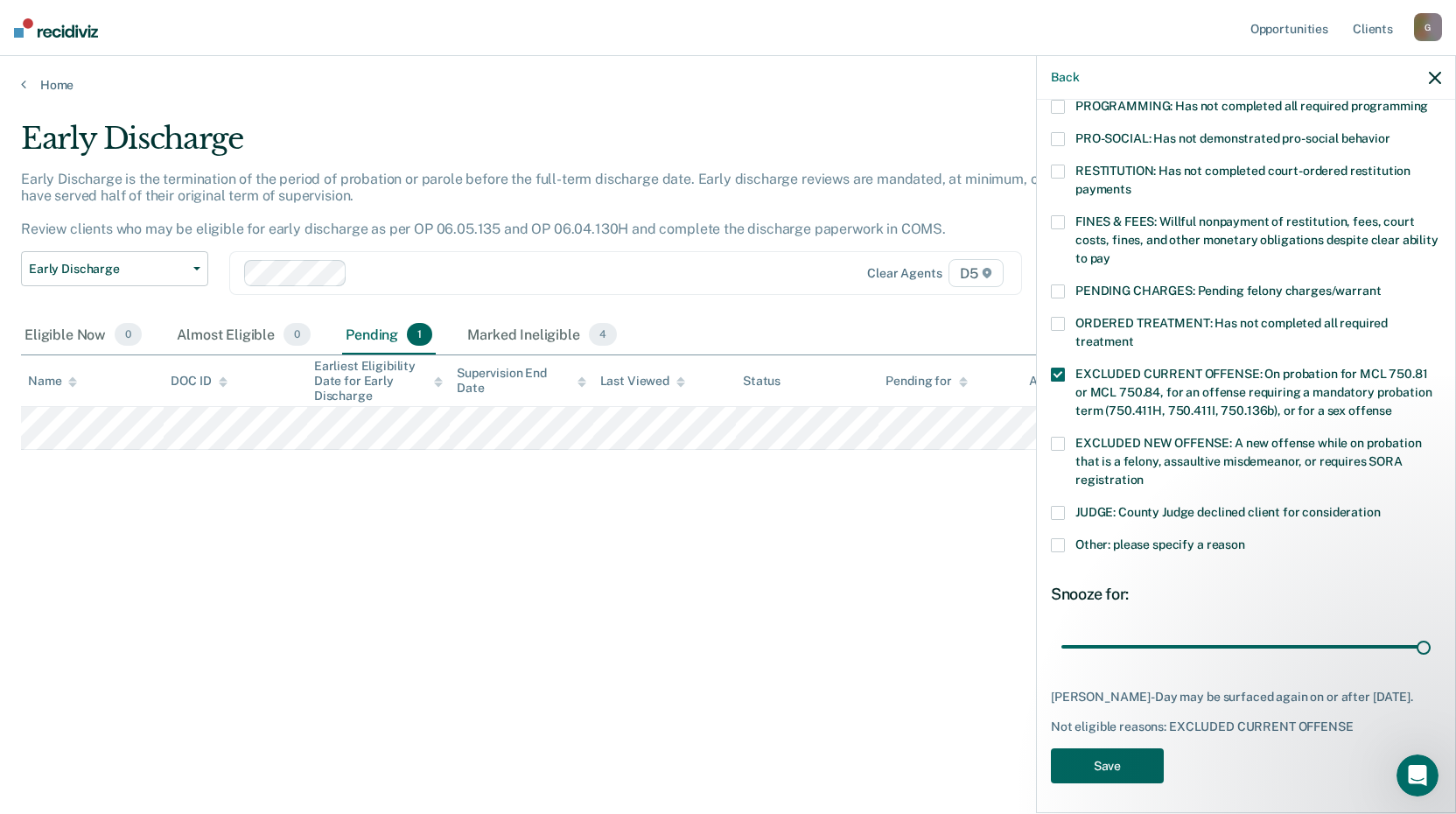
click at [1115, 754] on button "Save" at bounding box center [1107, 766] width 113 height 36
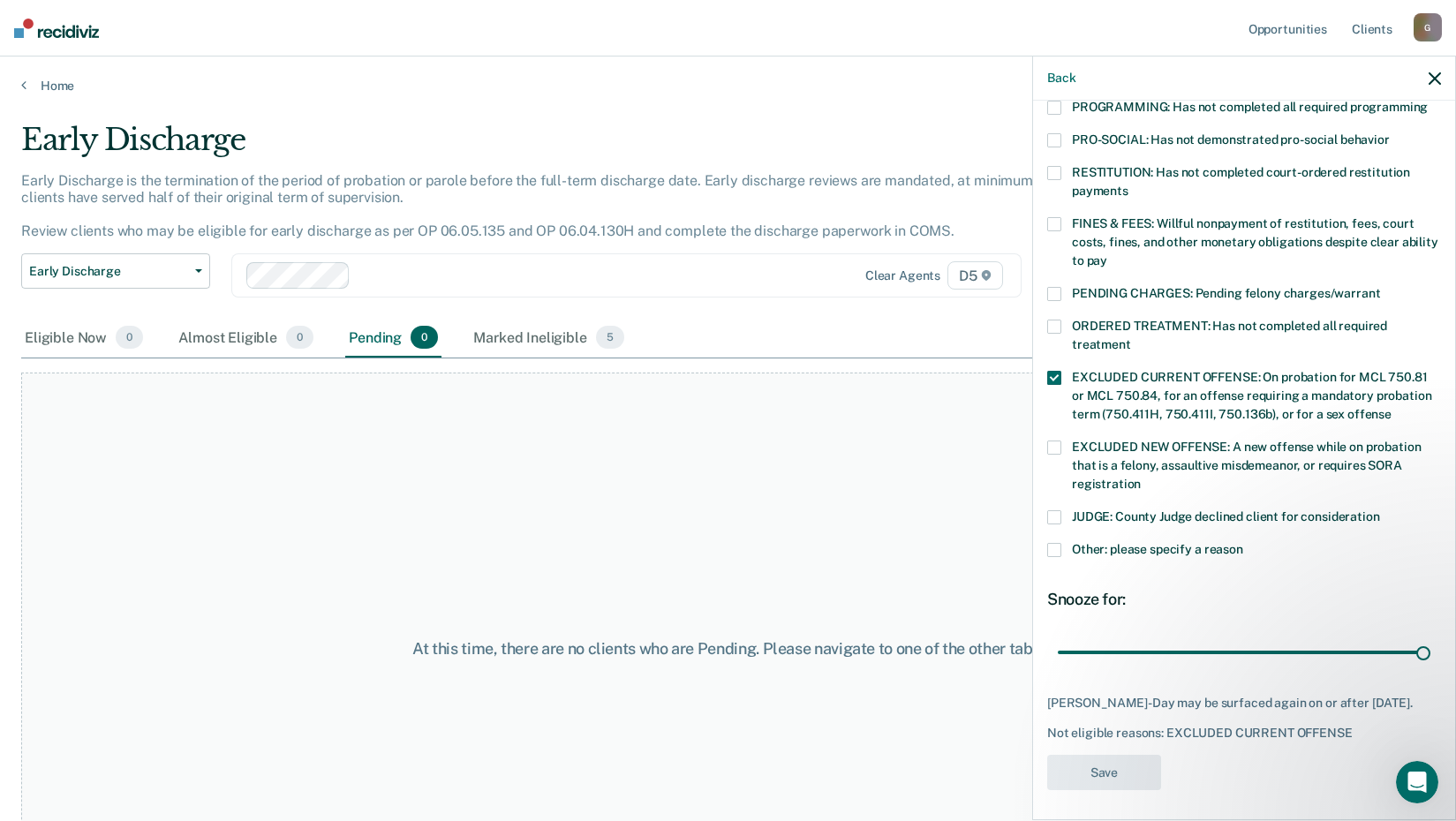
scroll to position [337, 0]
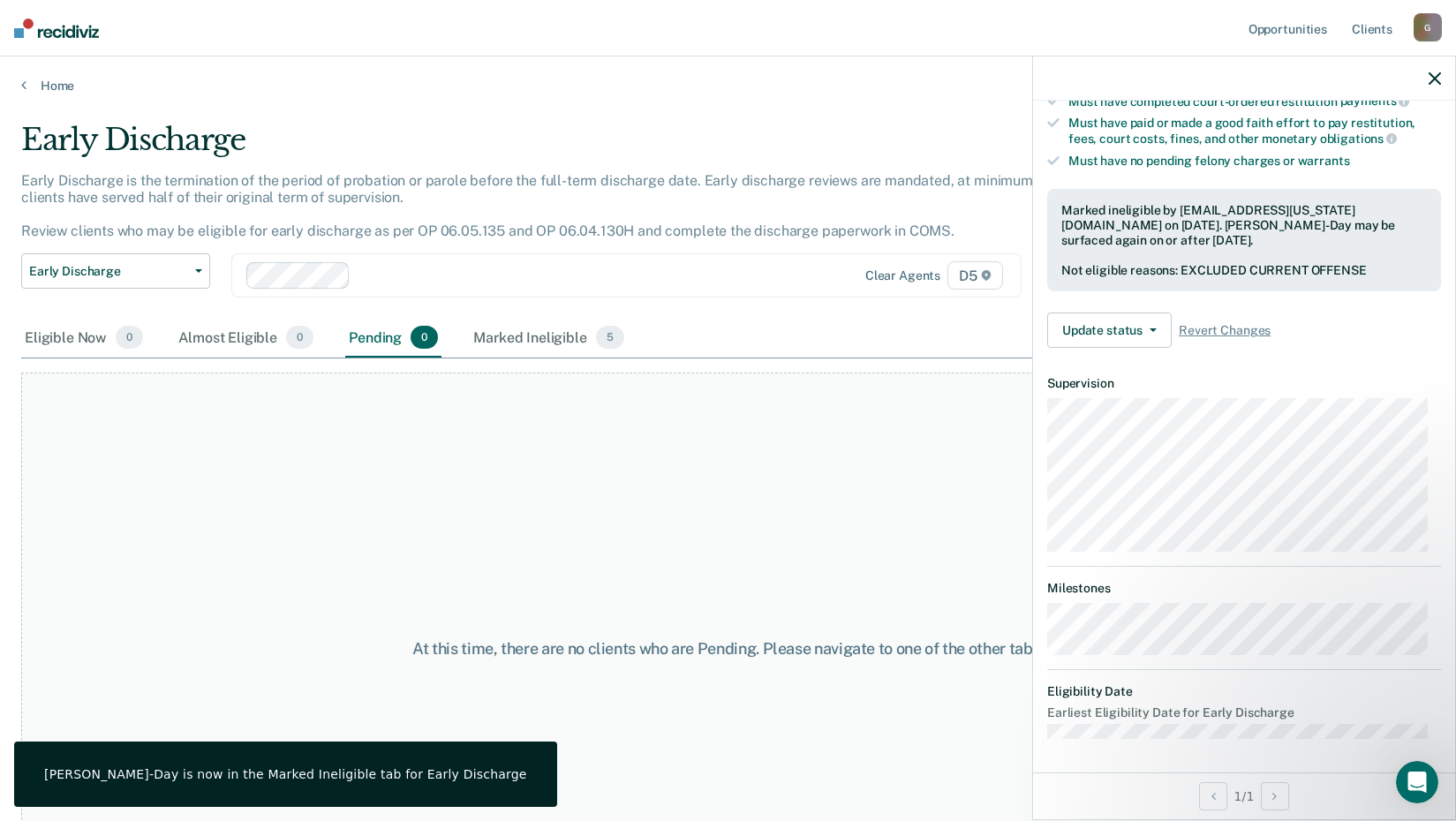
click at [755, 496] on div "At this time, there are no clients who are Pending. Please navigate to one of t…" at bounding box center [728, 649] width 1413 height 553
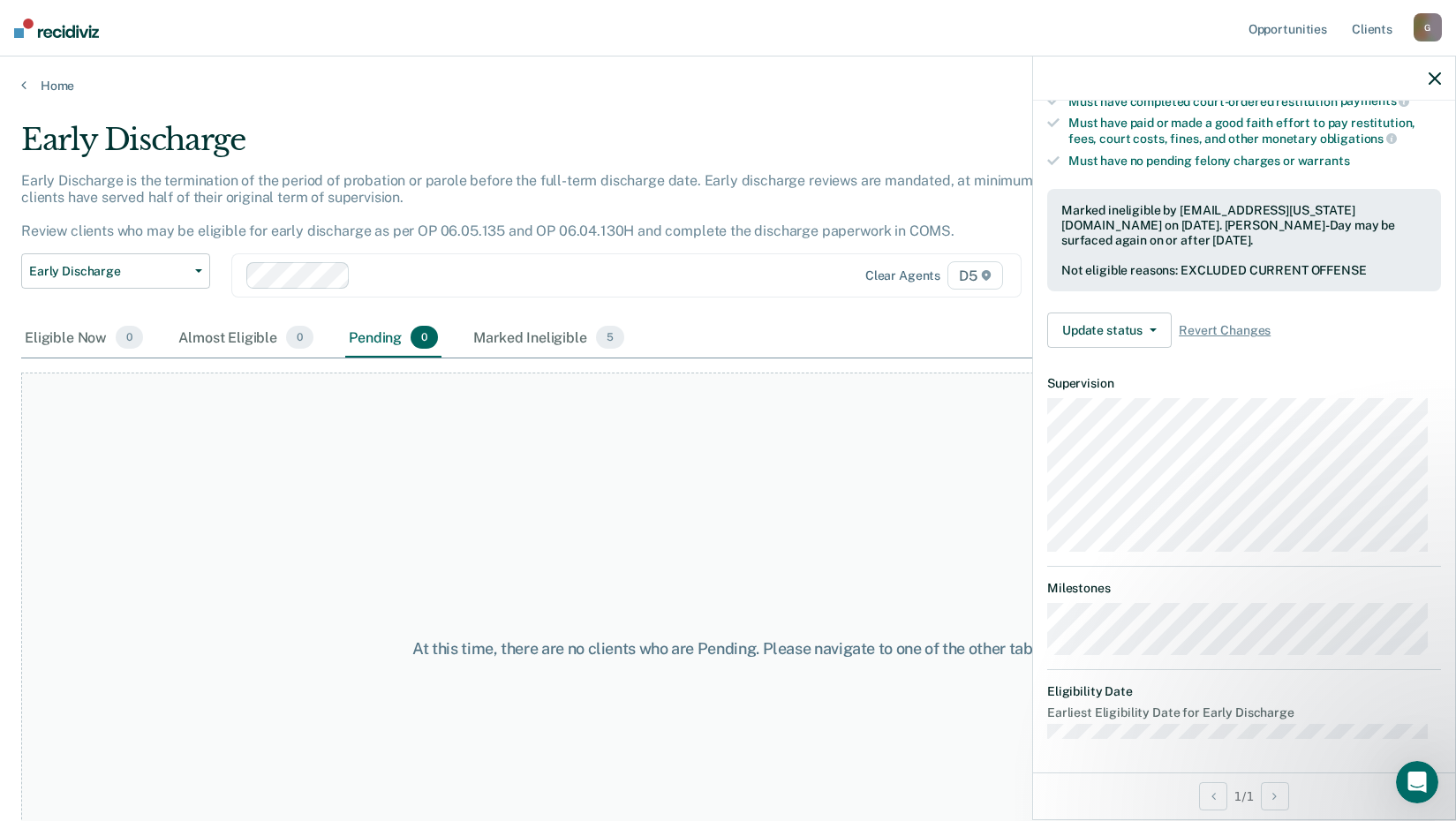
click at [201, 491] on div "At this time, there are no clients who are Pending. Please navigate to one of t…" at bounding box center [728, 649] width 1413 height 553
click at [449, 136] on div "Early Discharge" at bounding box center [567, 147] width 1092 height 50
click at [192, 270] on span "button" at bounding box center [195, 271] width 14 height 4
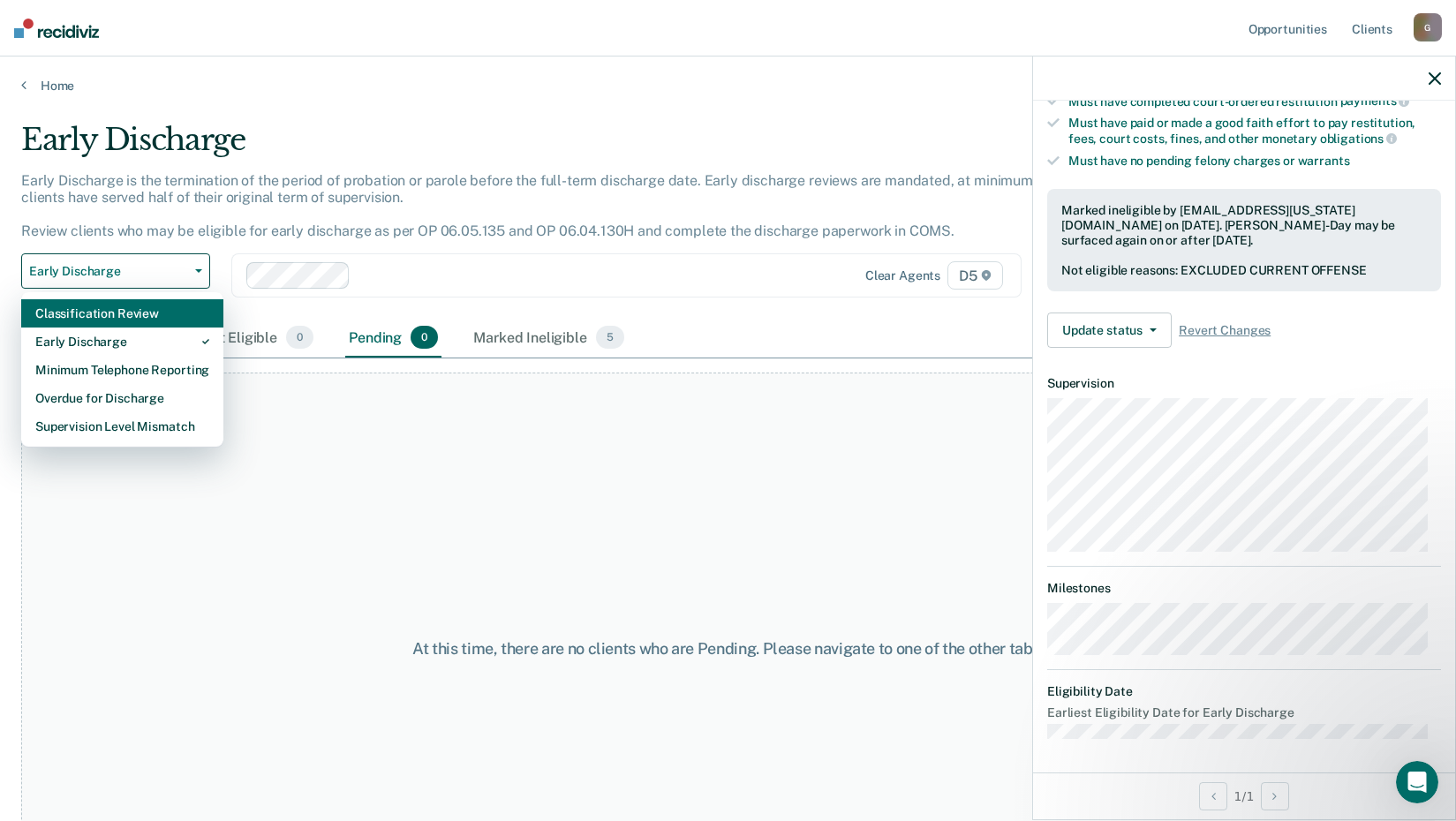
click at [110, 321] on div "Classification Review" at bounding box center [122, 314] width 174 height 28
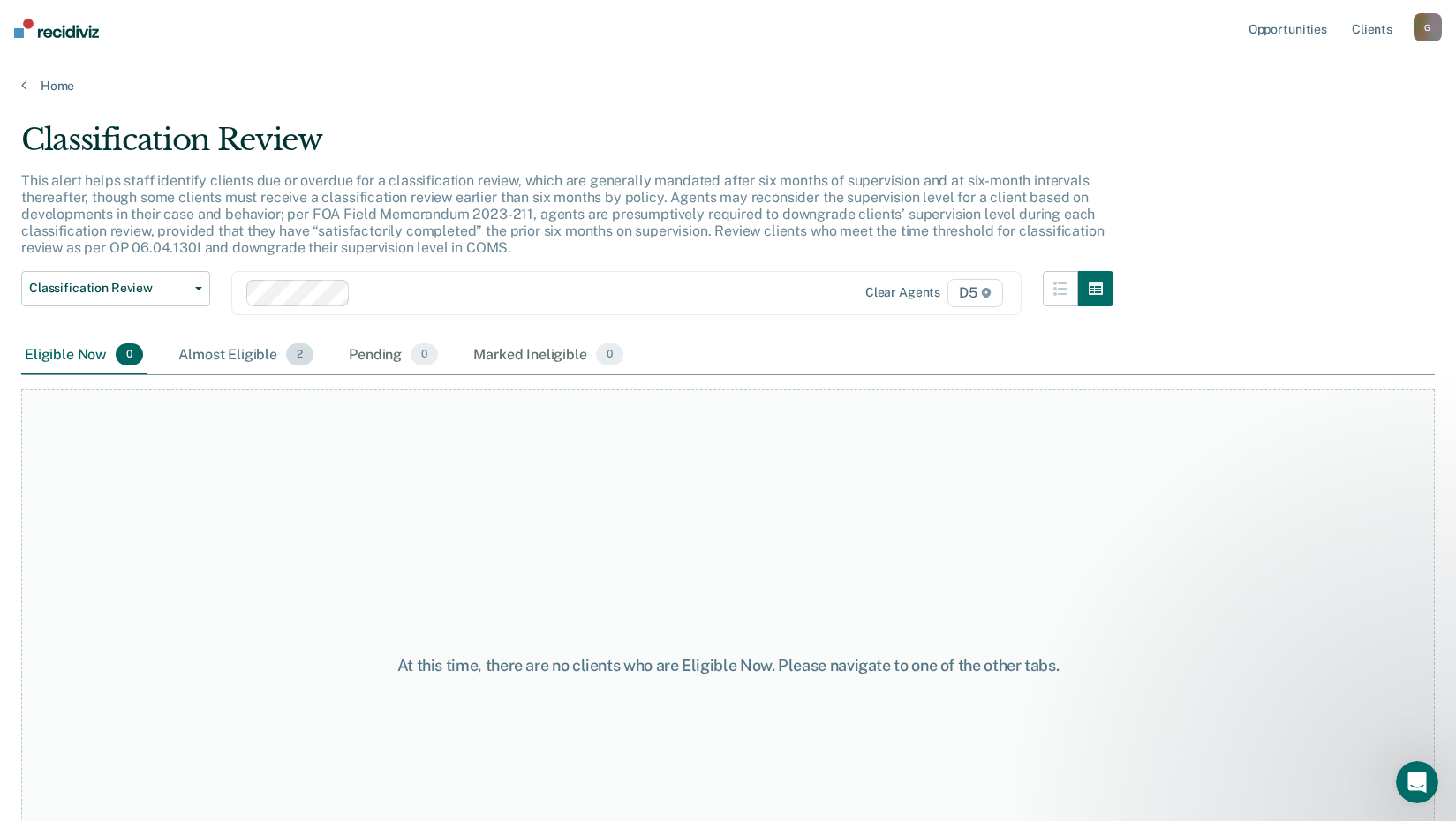
click at [237, 357] on div "Almost Eligible 2" at bounding box center [245, 356] width 143 height 39
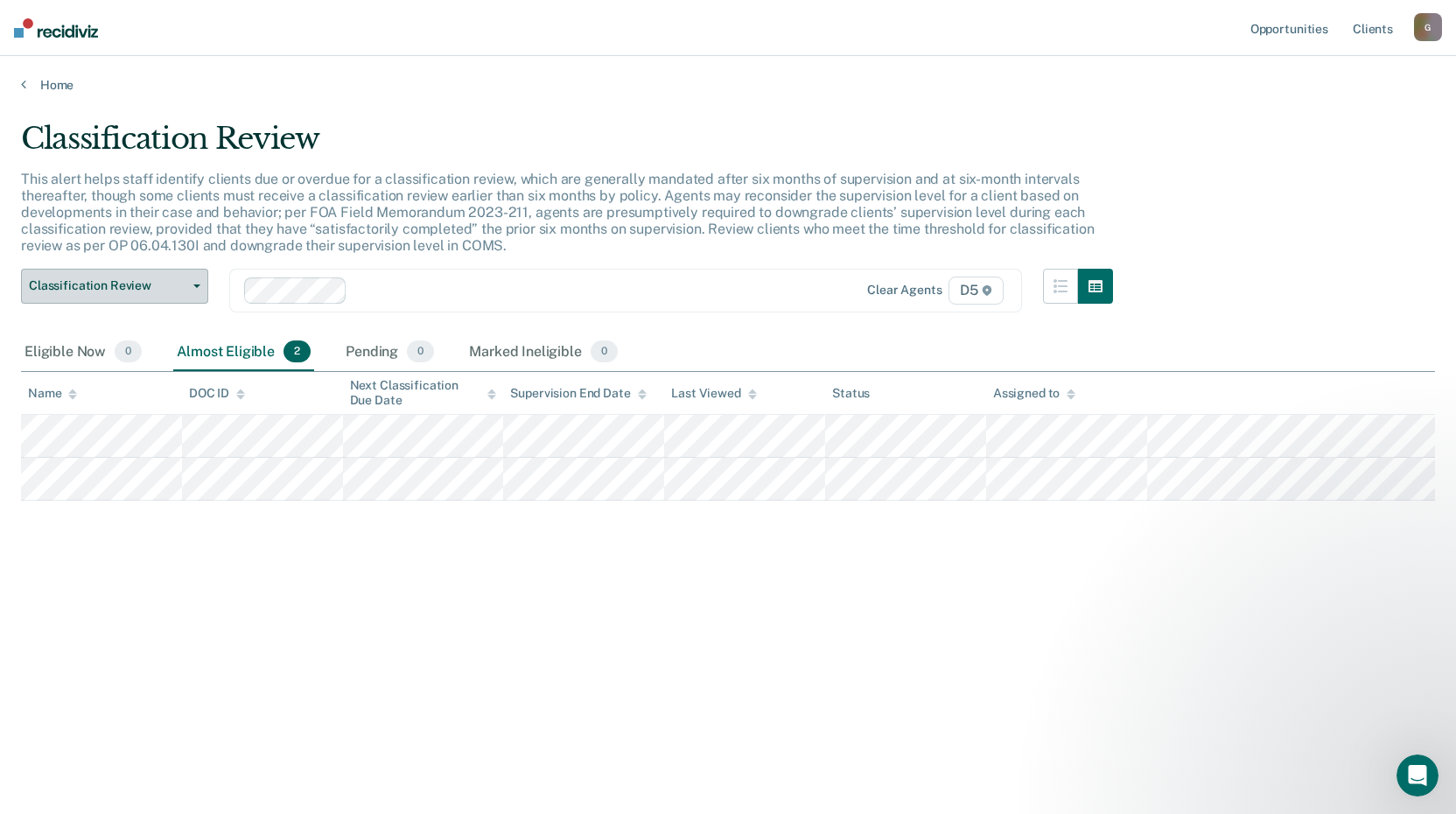
click at [197, 282] on button "Classification Review" at bounding box center [114, 286] width 187 height 35
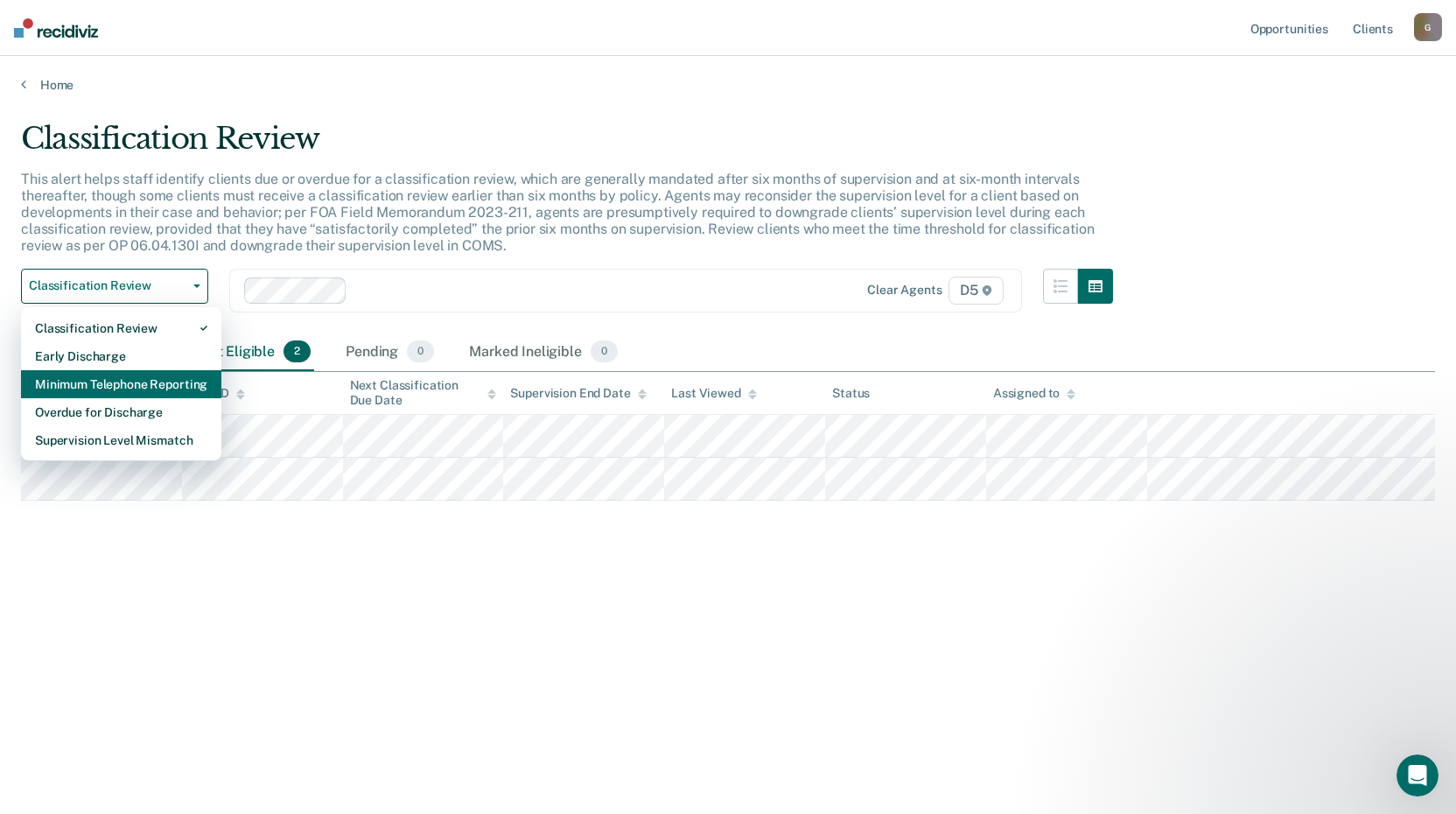
click at [198, 386] on div "Minimum Telephone Reporting" at bounding box center [121, 385] width 172 height 28
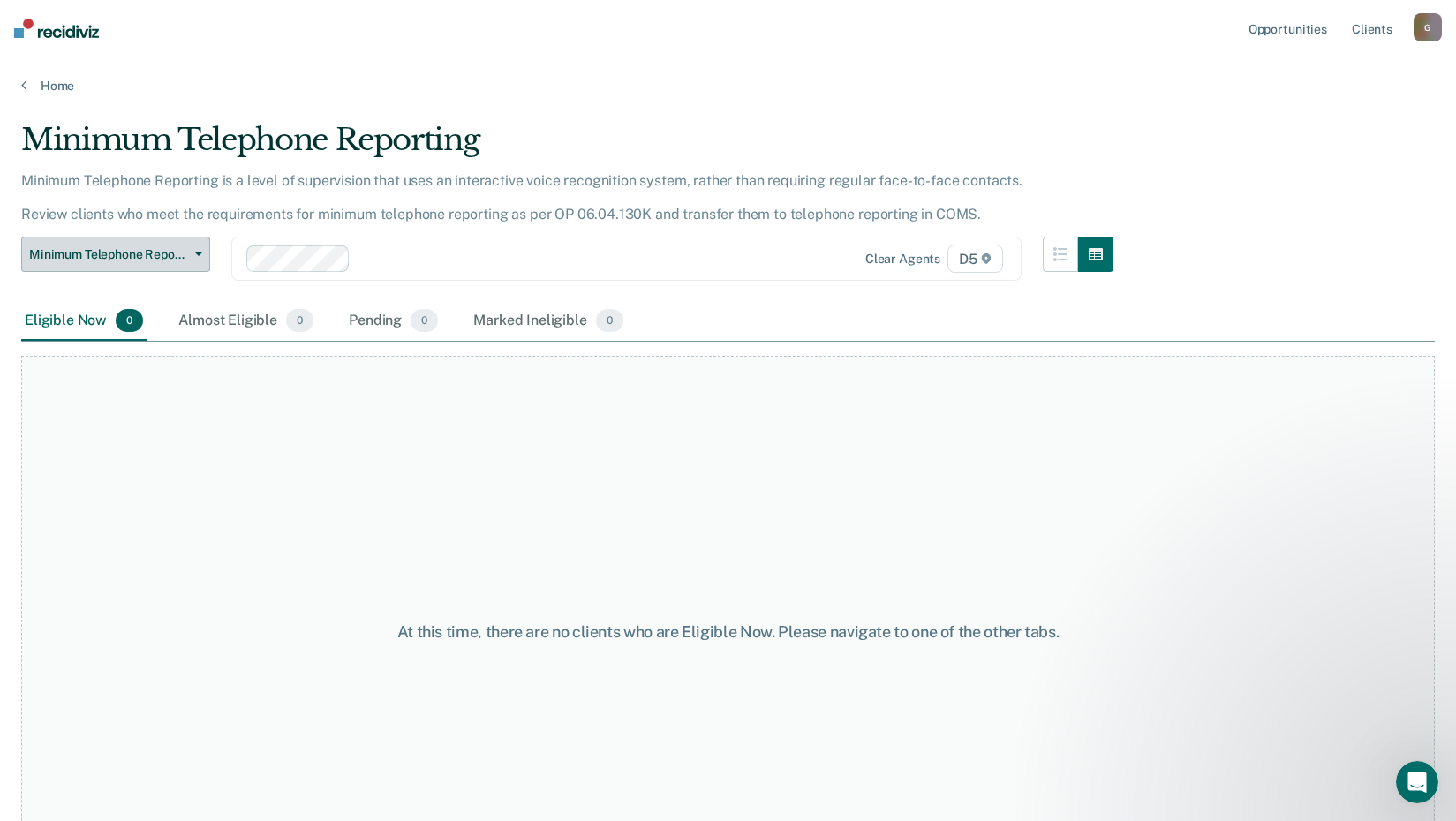
click at [188, 248] on button "Minimum Telephone Reporting" at bounding box center [115, 254] width 189 height 35
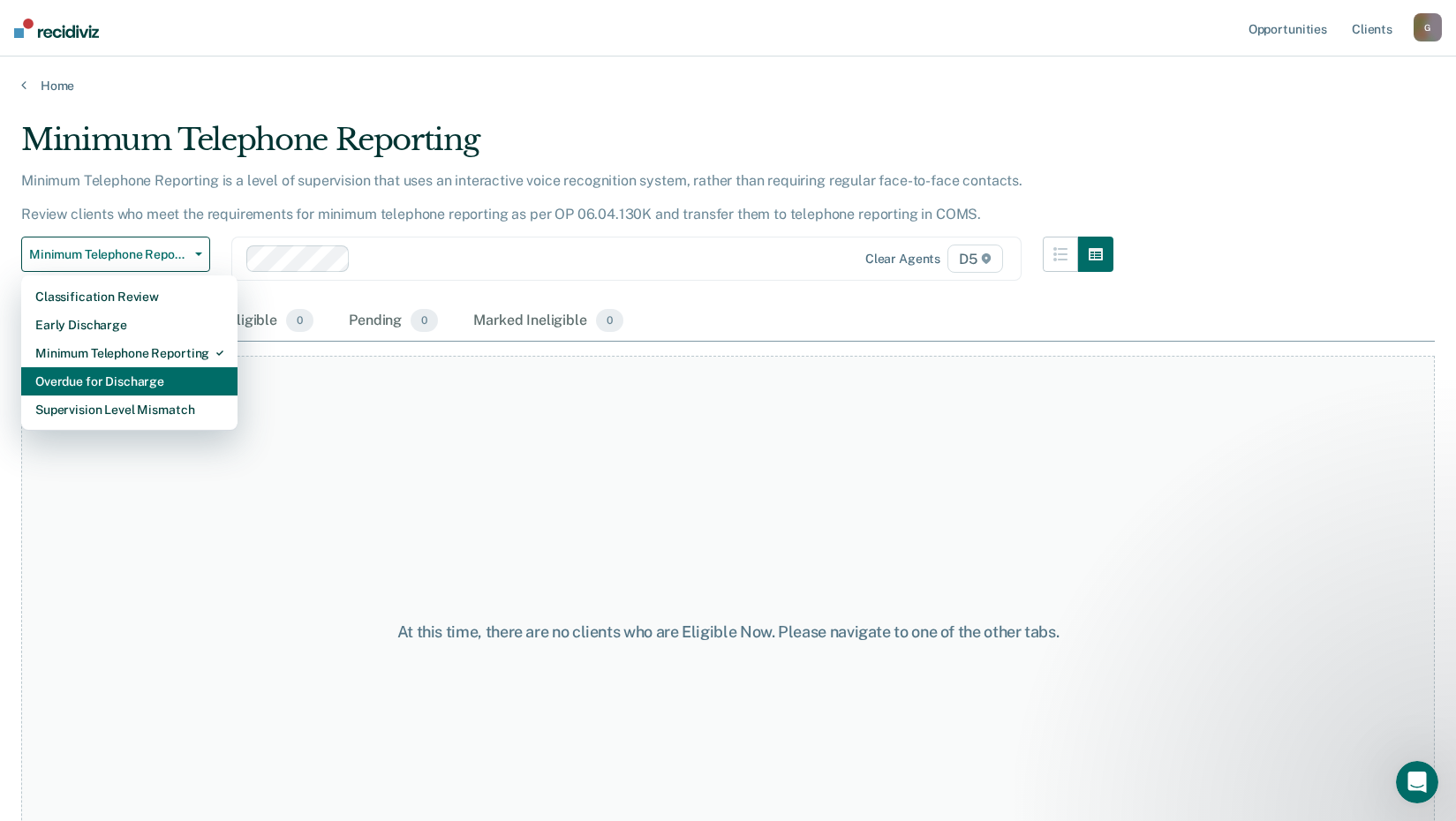
click at [168, 379] on div "Overdue for Discharge" at bounding box center [129, 382] width 188 height 28
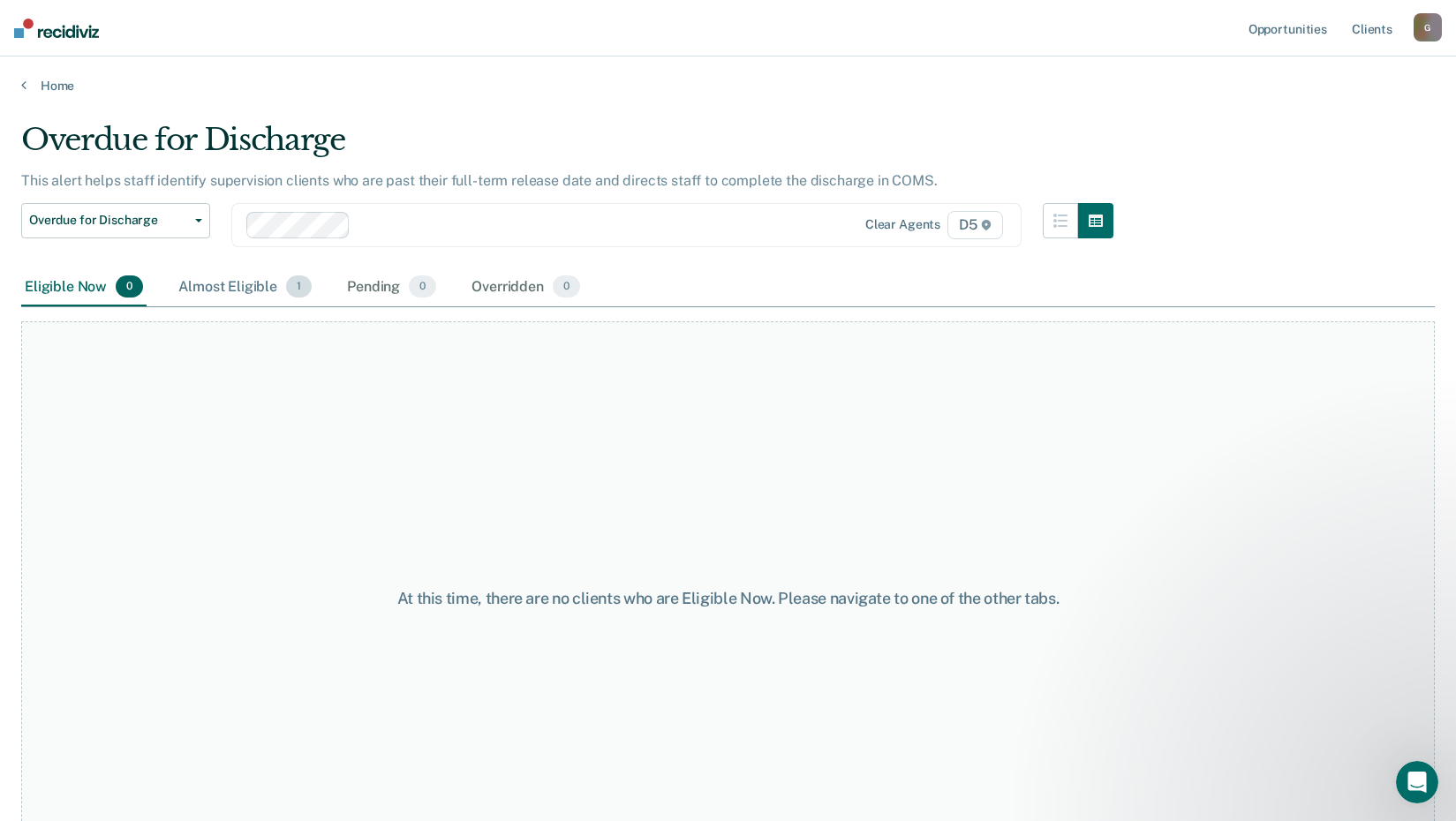
click at [273, 290] on div "Almost Eligible 1" at bounding box center [244, 288] width 141 height 39
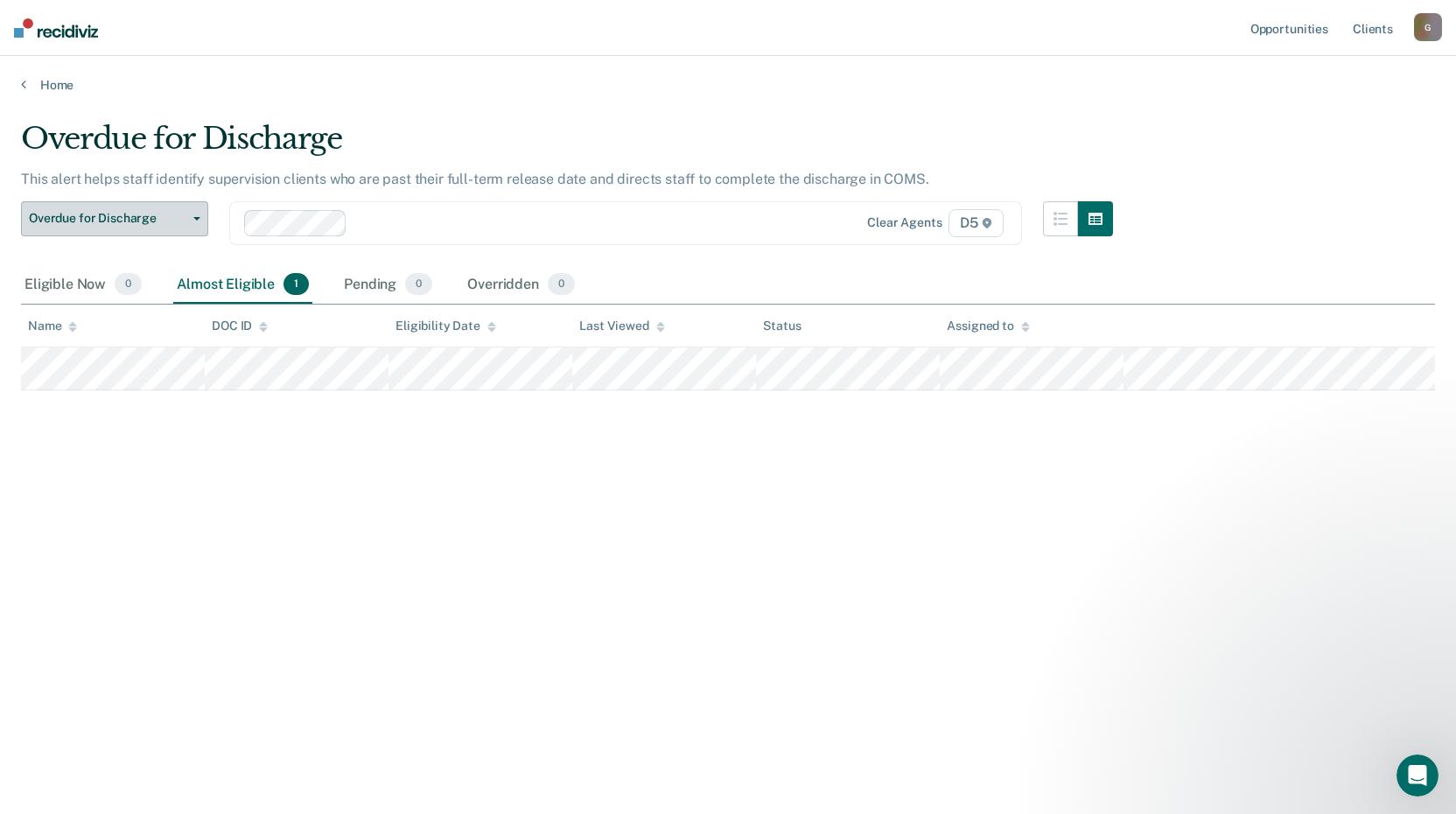
click at [191, 217] on span "button" at bounding box center [193, 219] width 14 height 4
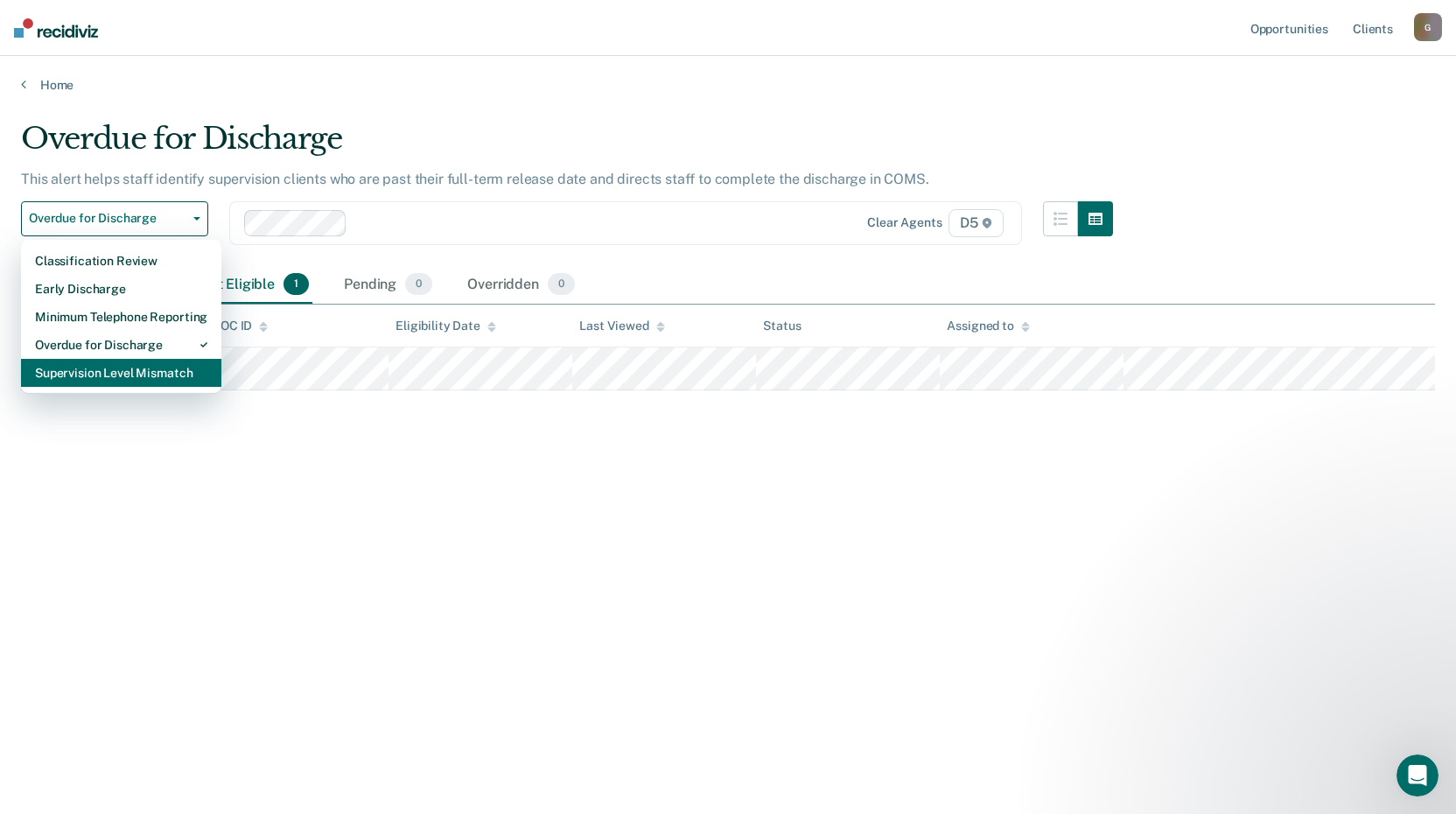
click at [197, 379] on div "Supervision Level Mismatch" at bounding box center [121, 373] width 172 height 28
